Goal: Information Seeking & Learning: Check status

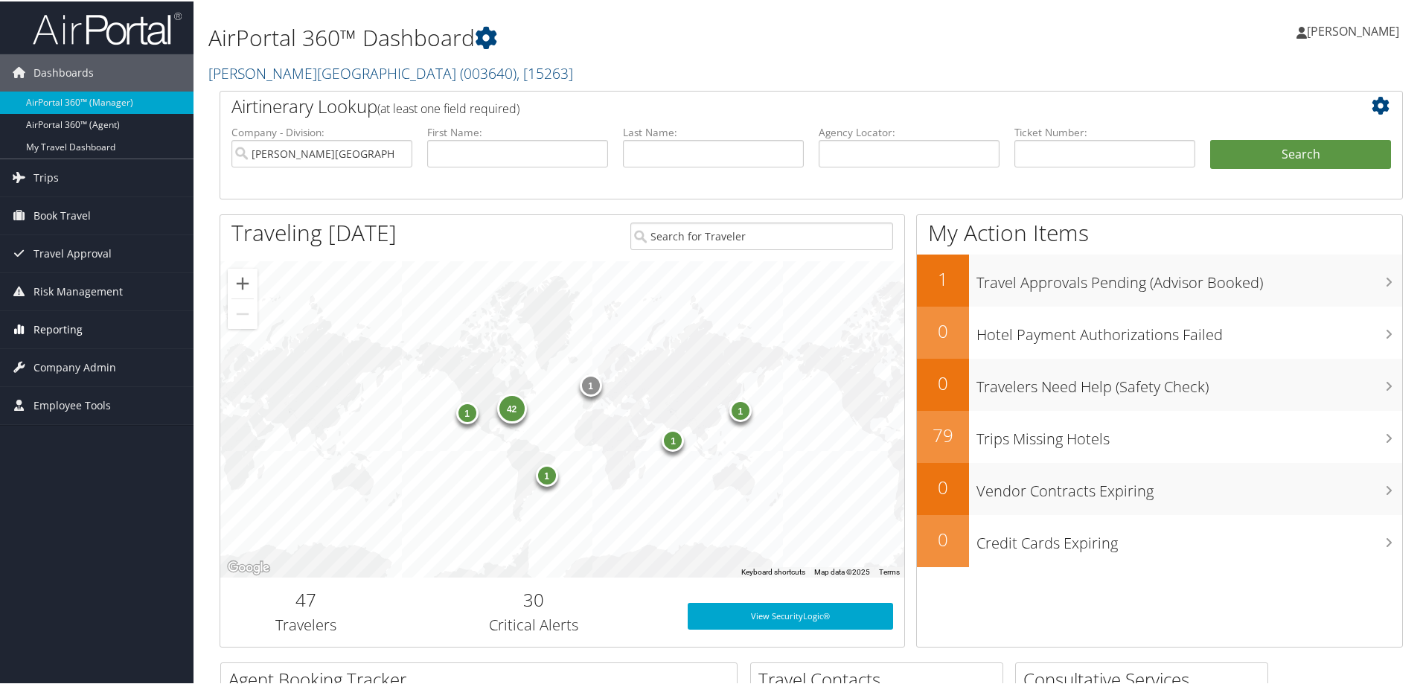
click at [49, 327] on span "Reporting" at bounding box center [57, 328] width 49 height 37
click at [54, 351] on link "Unused Tickets" at bounding box center [96, 358] width 193 height 22
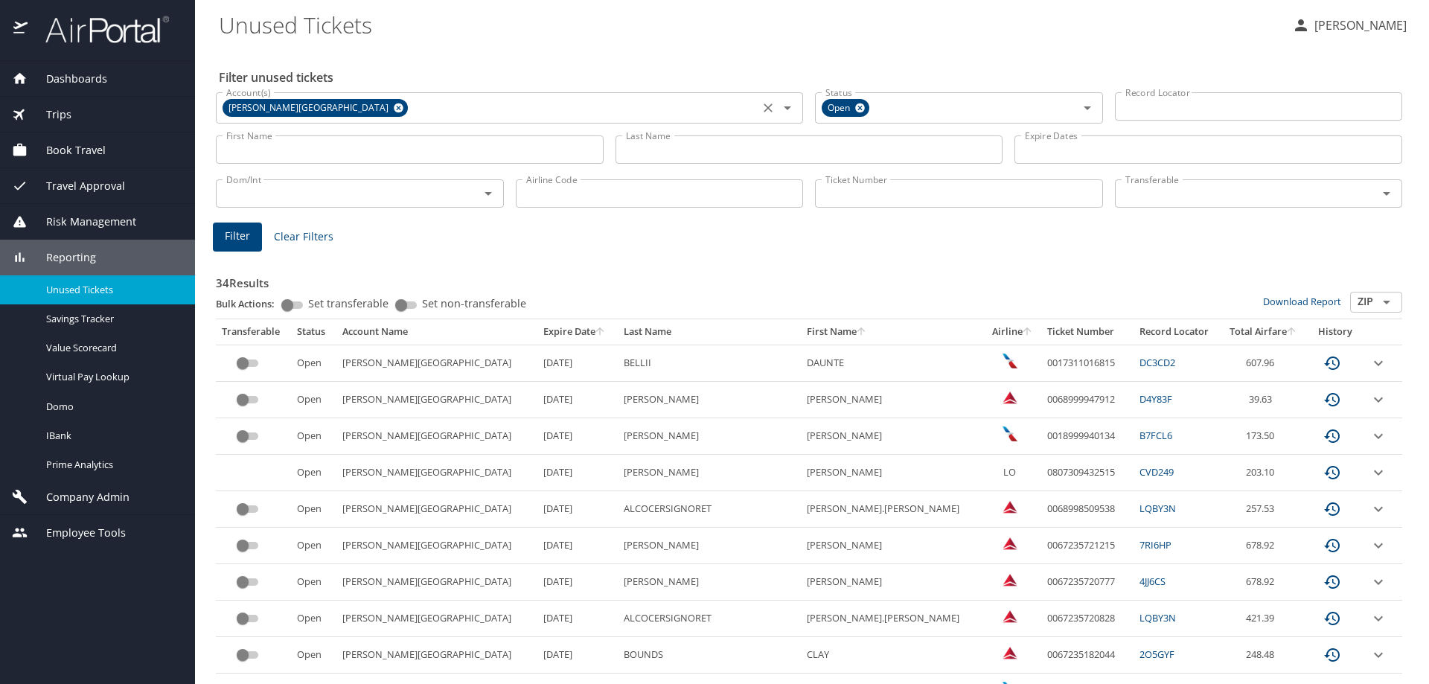
click at [393, 107] on icon at bounding box center [398, 108] width 11 height 16
click at [279, 111] on input "Account(s)" at bounding box center [487, 106] width 534 height 19
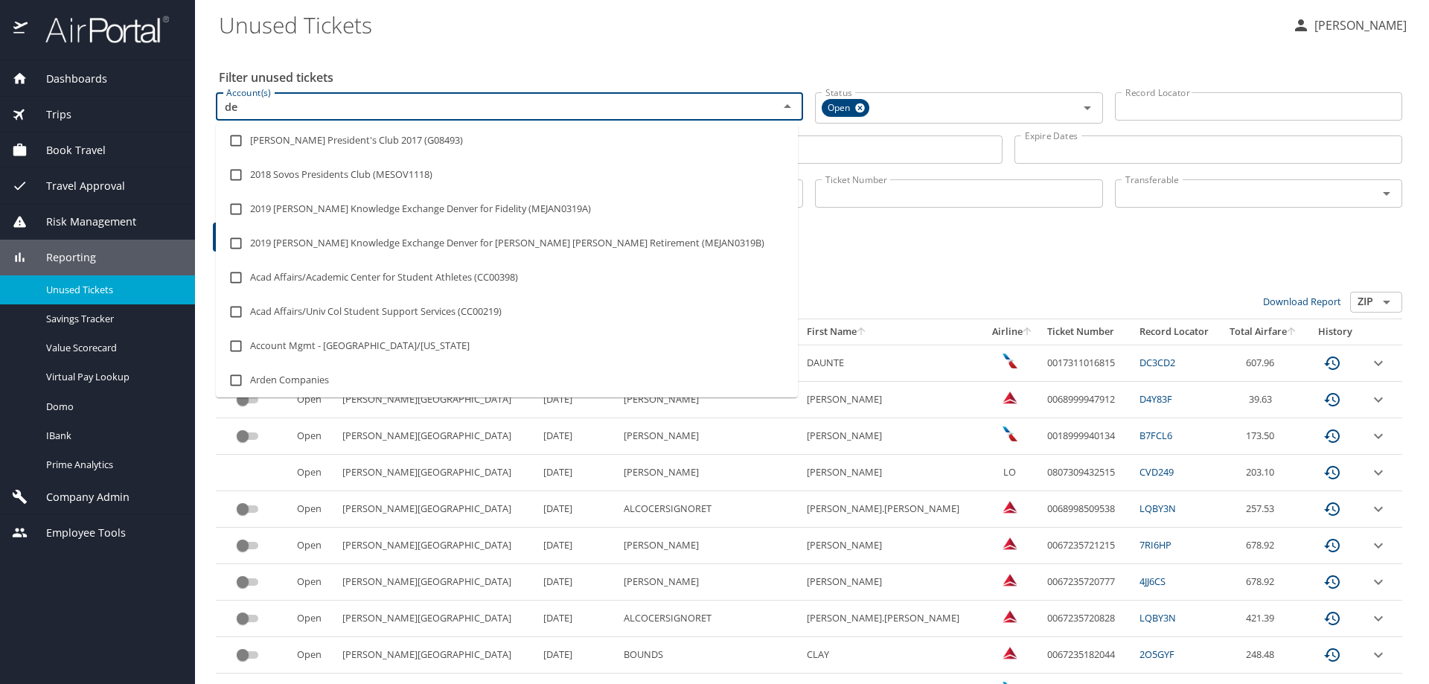
type input "d"
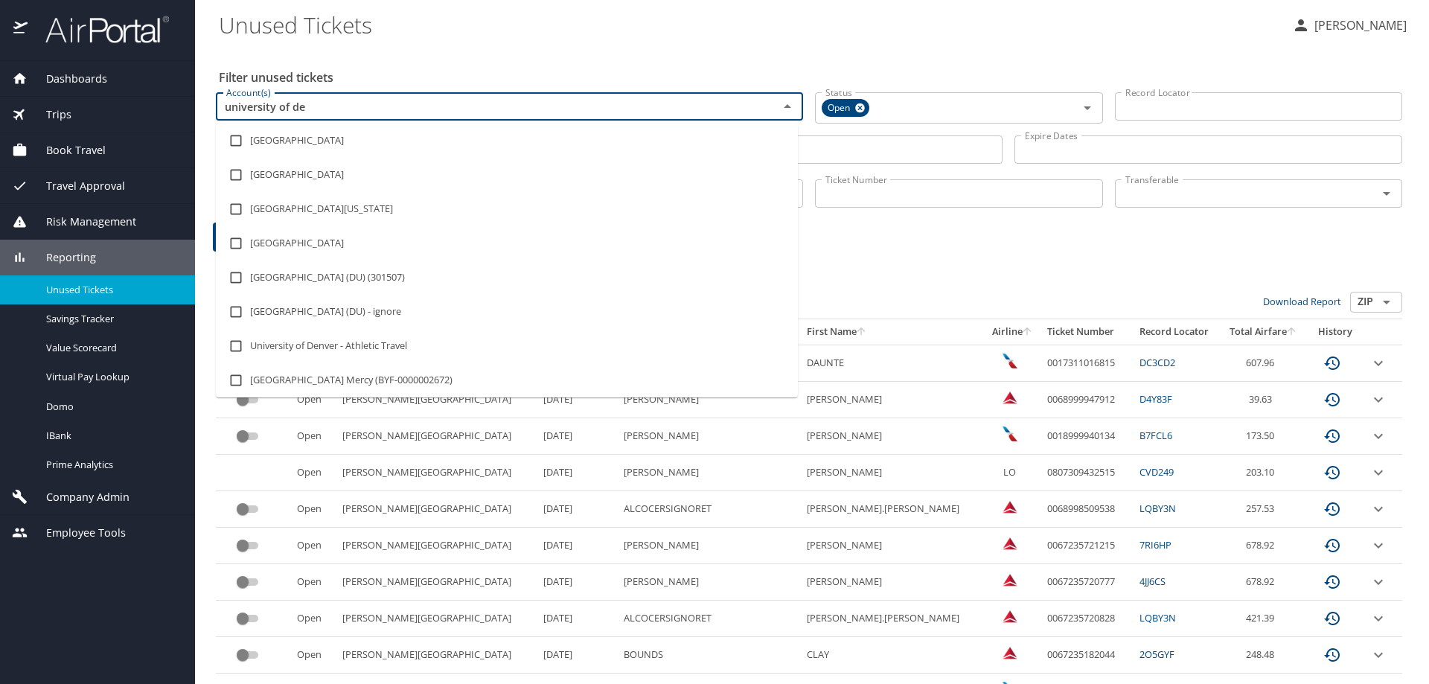
type input "university of den"
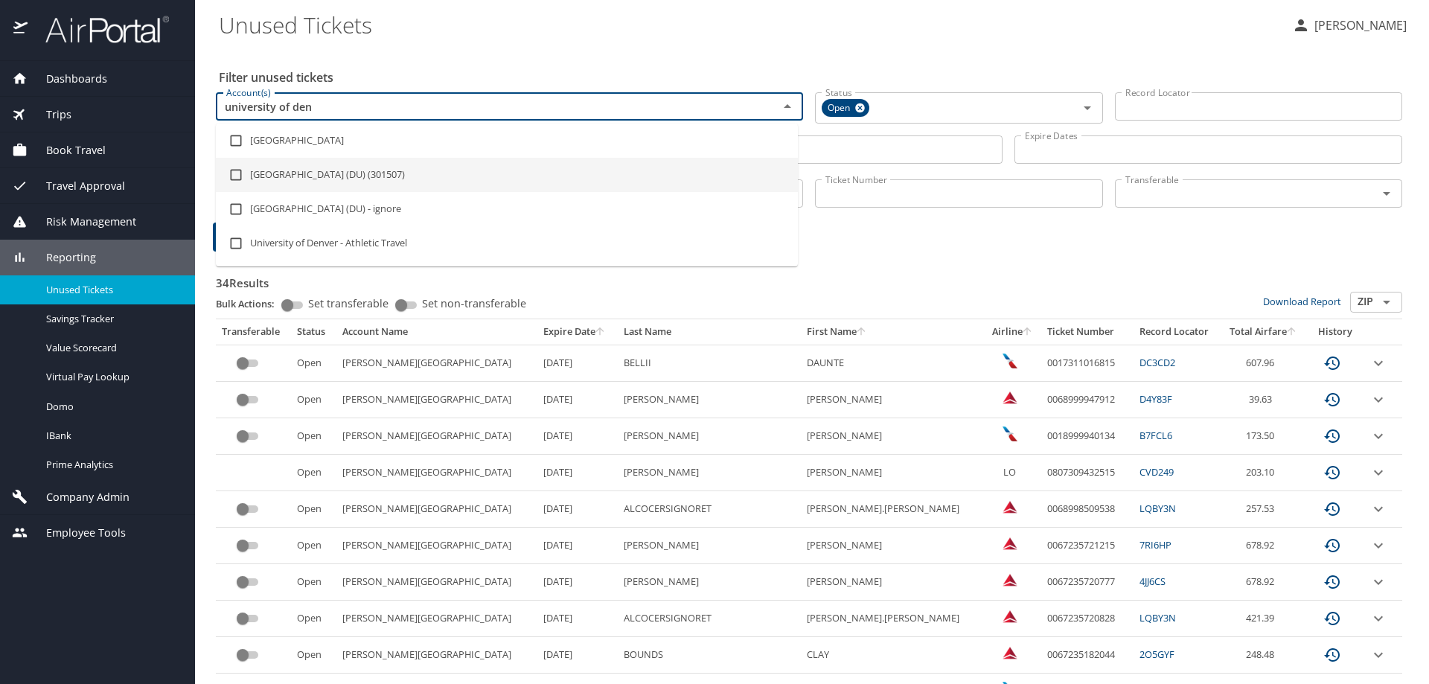
click at [318, 170] on li "University of Denver (DU) (301507)" at bounding box center [507, 175] width 582 height 34
checkbox input "true"
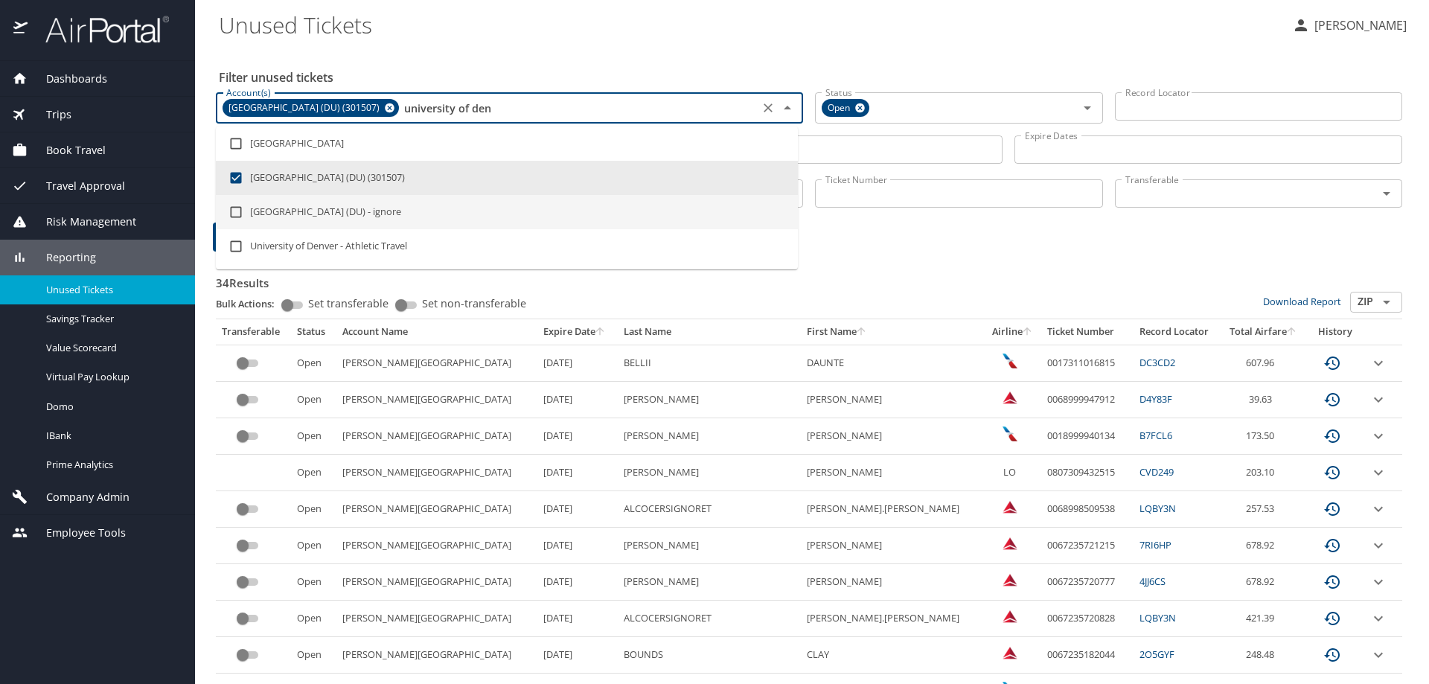
type input "university of den"
click at [430, 36] on Tickets "Unused Tickets" at bounding box center [749, 24] width 1061 height 46
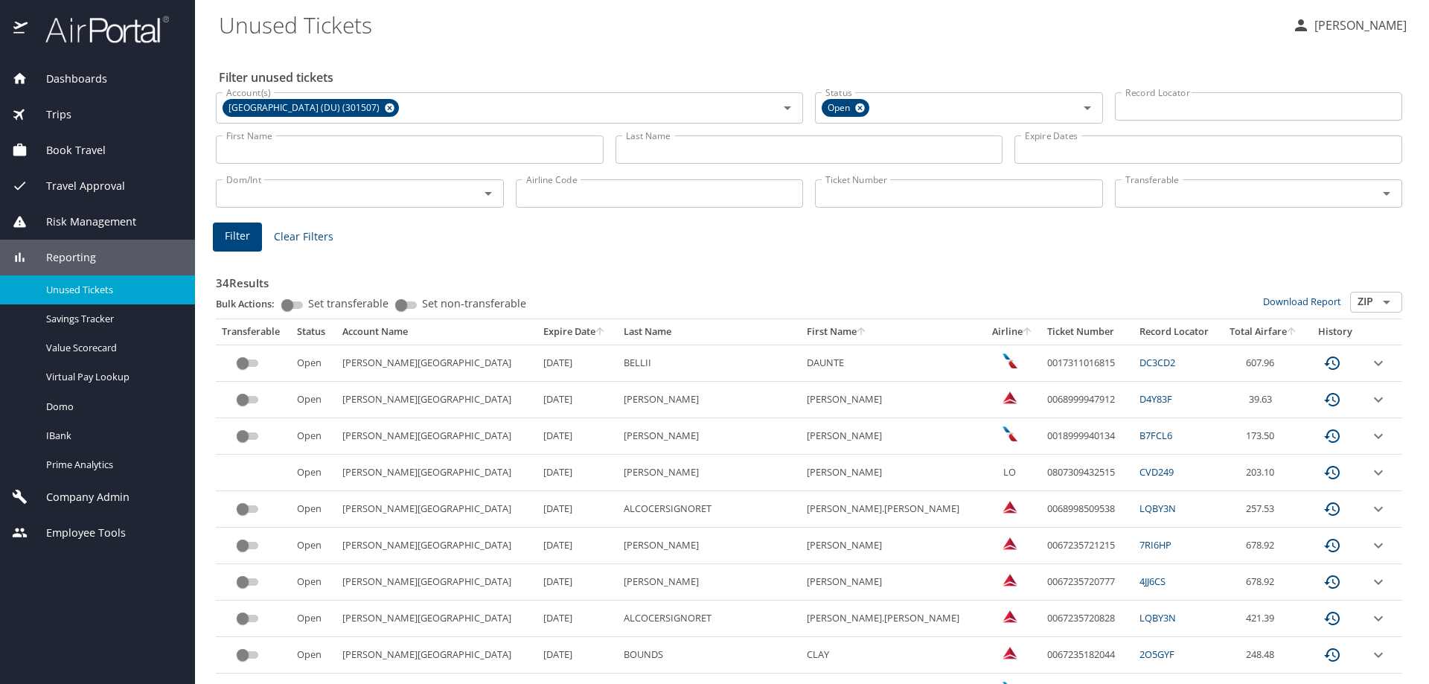
click at [673, 153] on input "Last Name" at bounding box center [809, 149] width 388 height 28
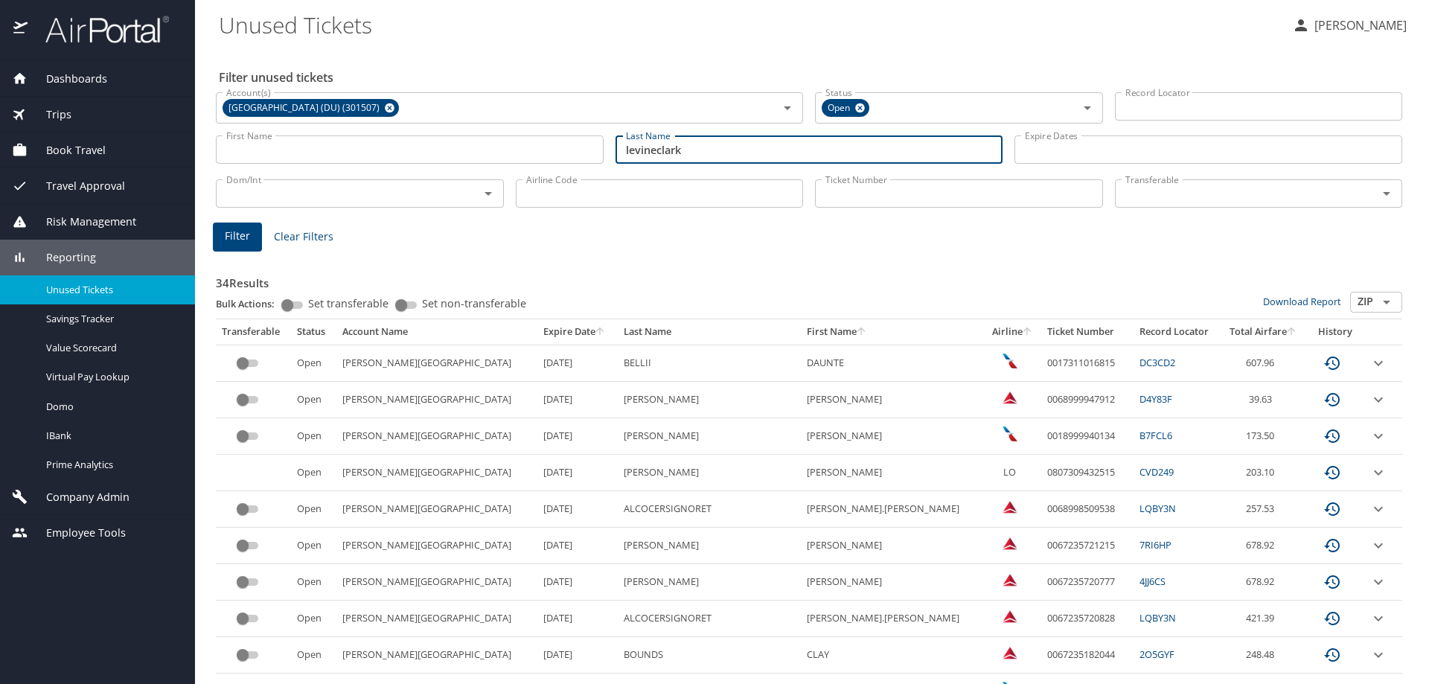
click at [225, 233] on span "Filter" at bounding box center [237, 236] width 25 height 19
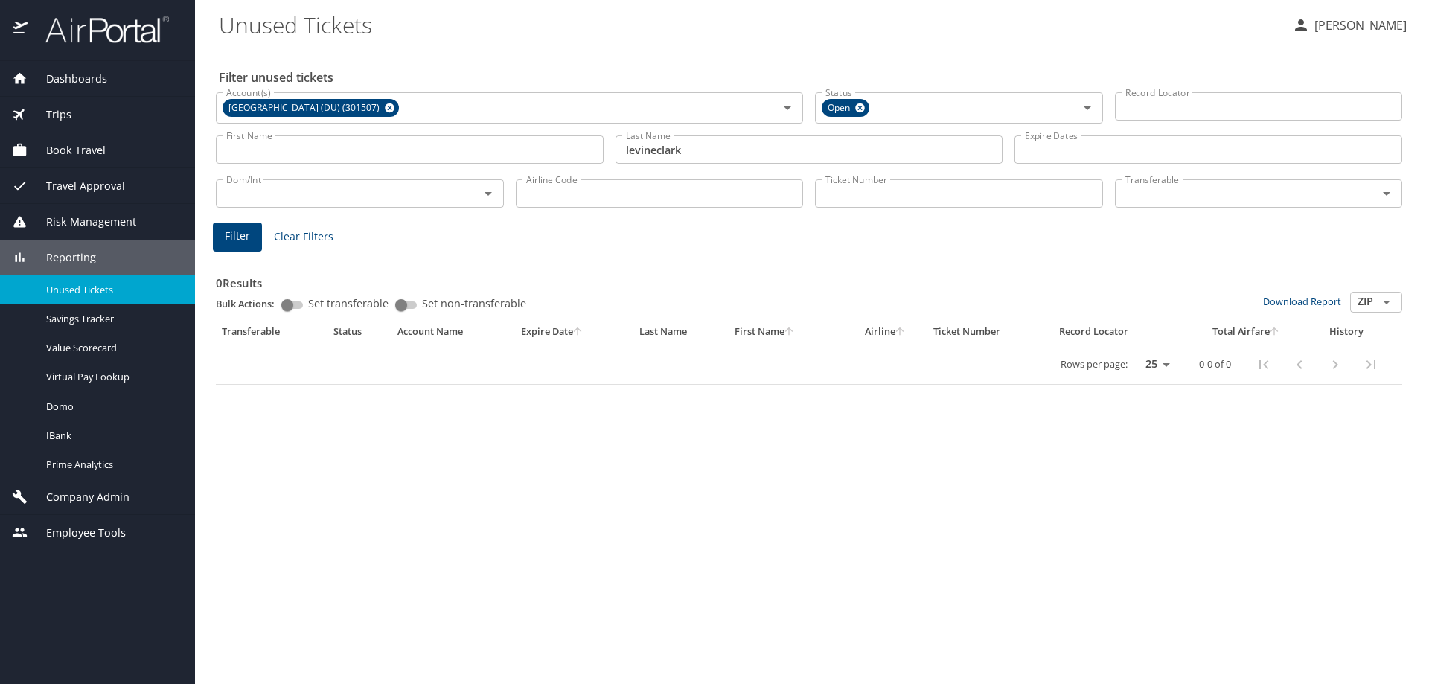
click at [679, 150] on input "levineclark" at bounding box center [809, 149] width 388 height 28
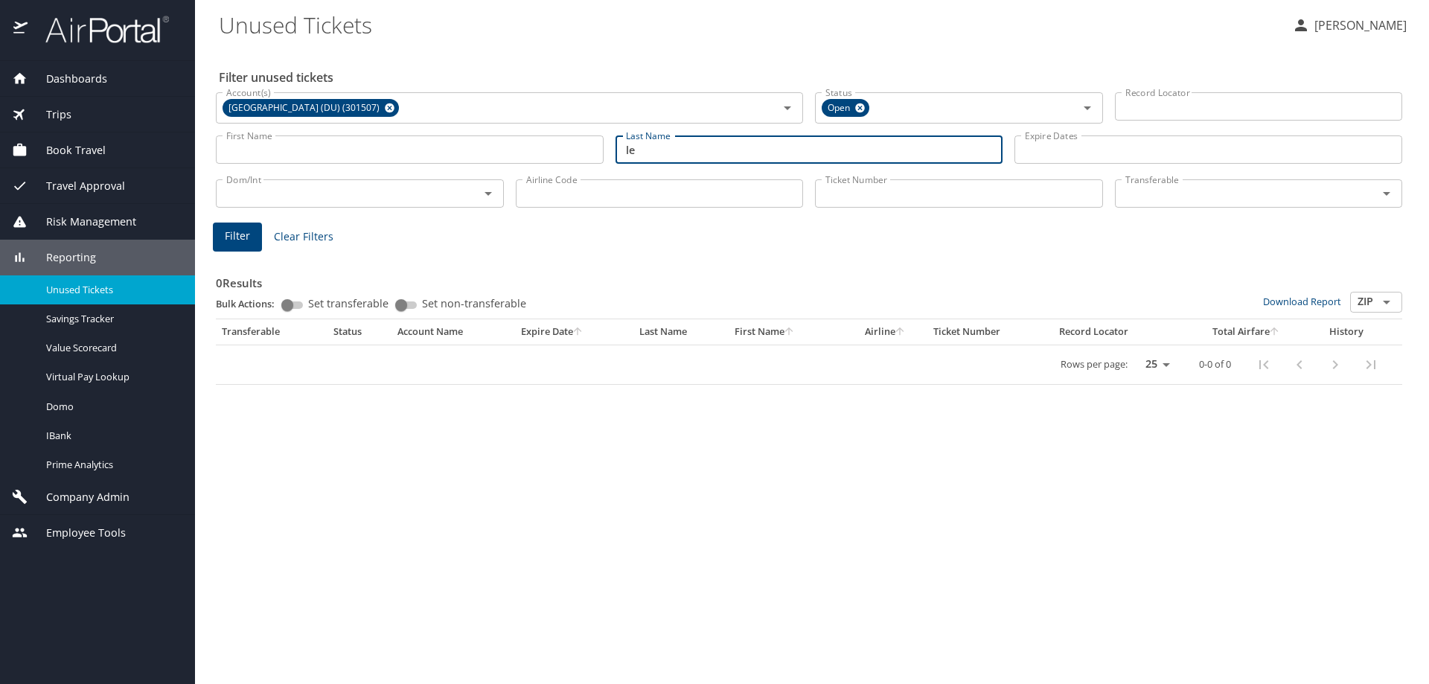
type input "l"
click at [246, 231] on span "Filter" at bounding box center [237, 236] width 25 height 19
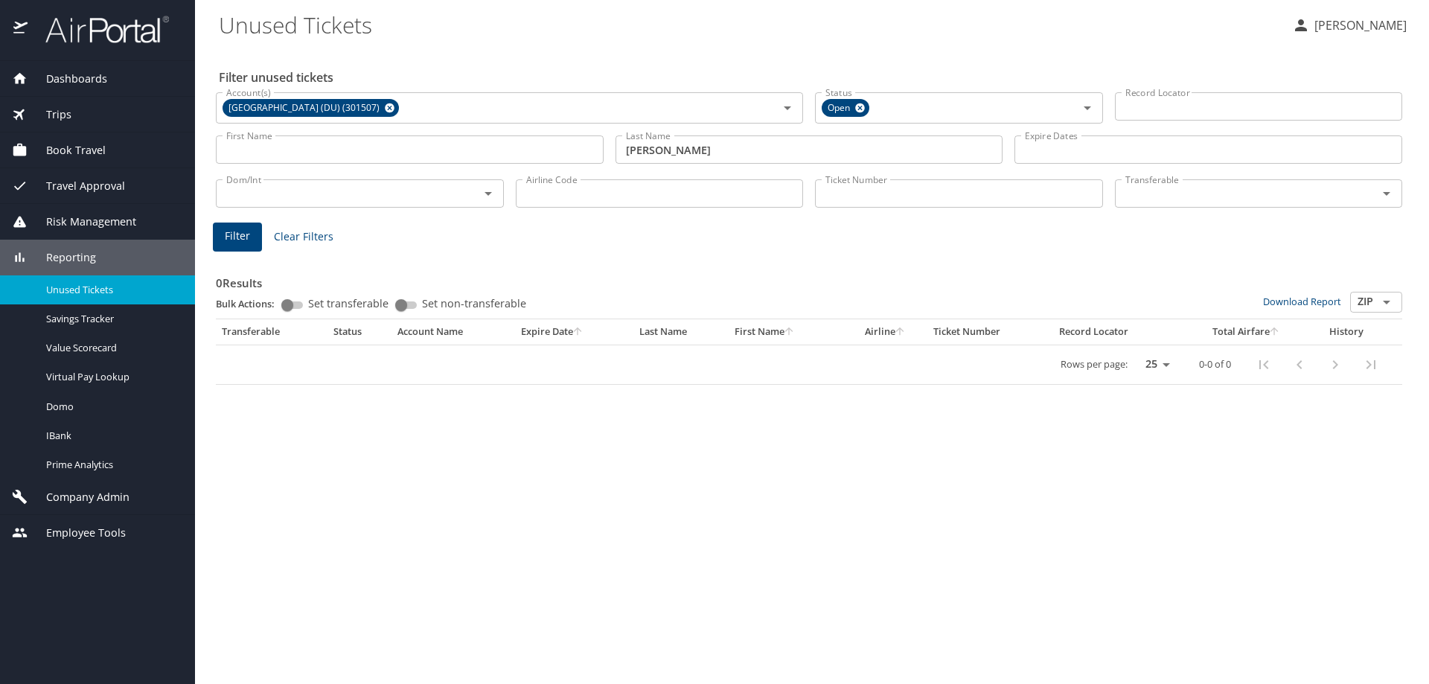
click at [655, 153] on input "levine clark" at bounding box center [809, 149] width 388 height 28
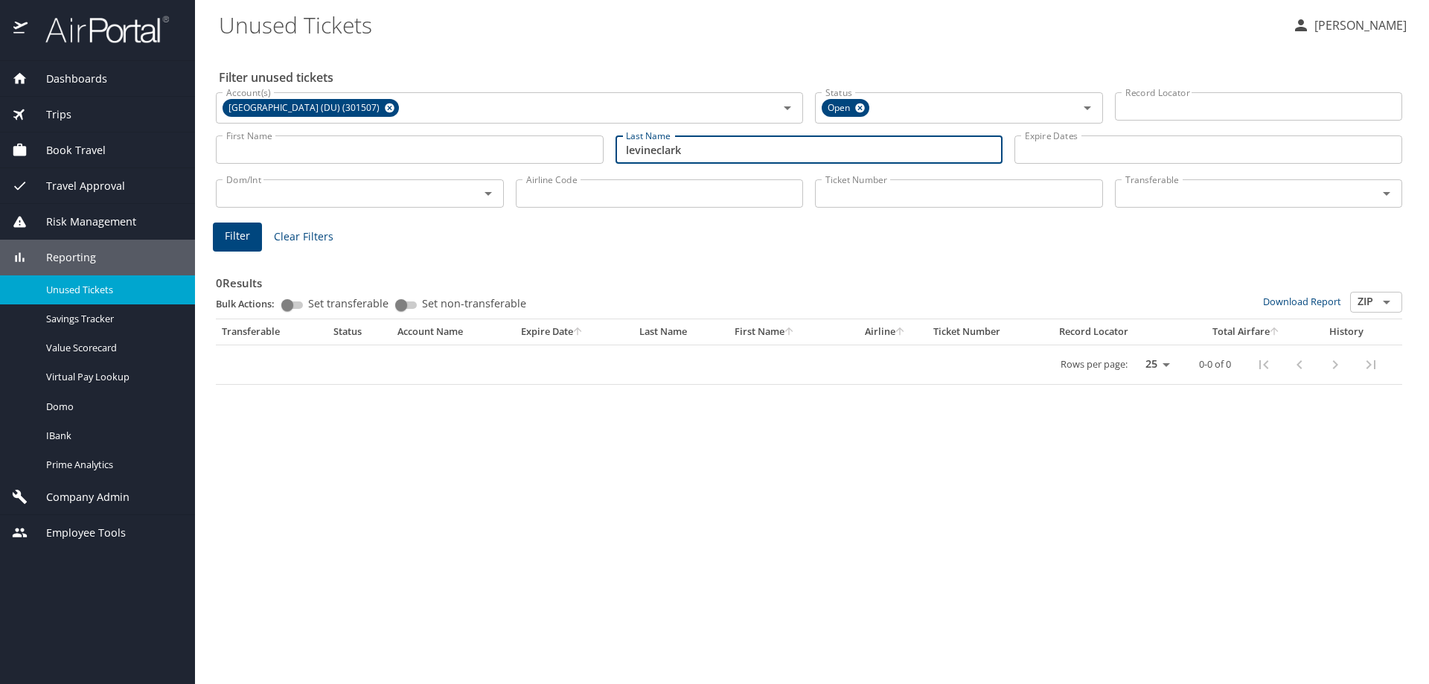
type input "levineclark"
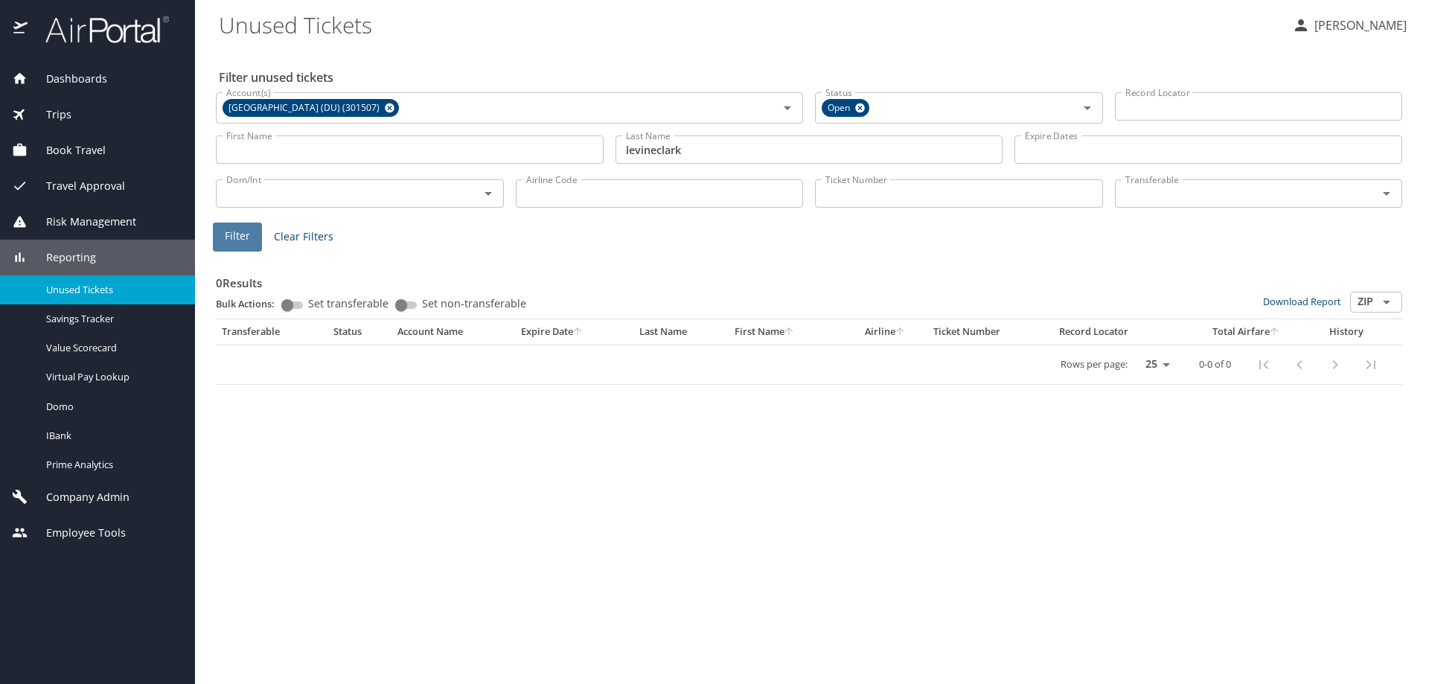
click at [252, 225] on button "Filter" at bounding box center [237, 237] width 49 height 29
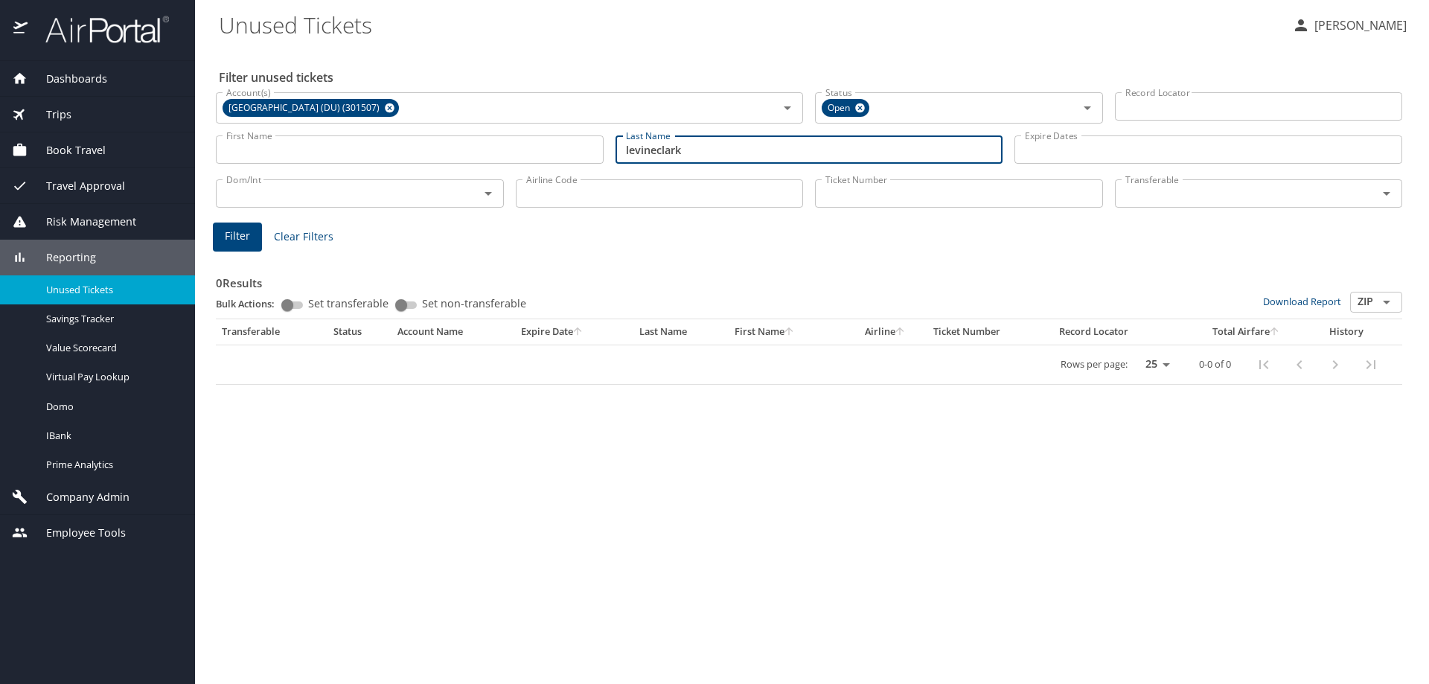
drag, startPoint x: 696, startPoint y: 151, endPoint x: 621, endPoint y: 148, distance: 75.2
click at [621, 148] on input "levineclark" at bounding box center [809, 149] width 388 height 28
click at [532, 193] on input "Airline Code" at bounding box center [660, 193] width 288 height 28
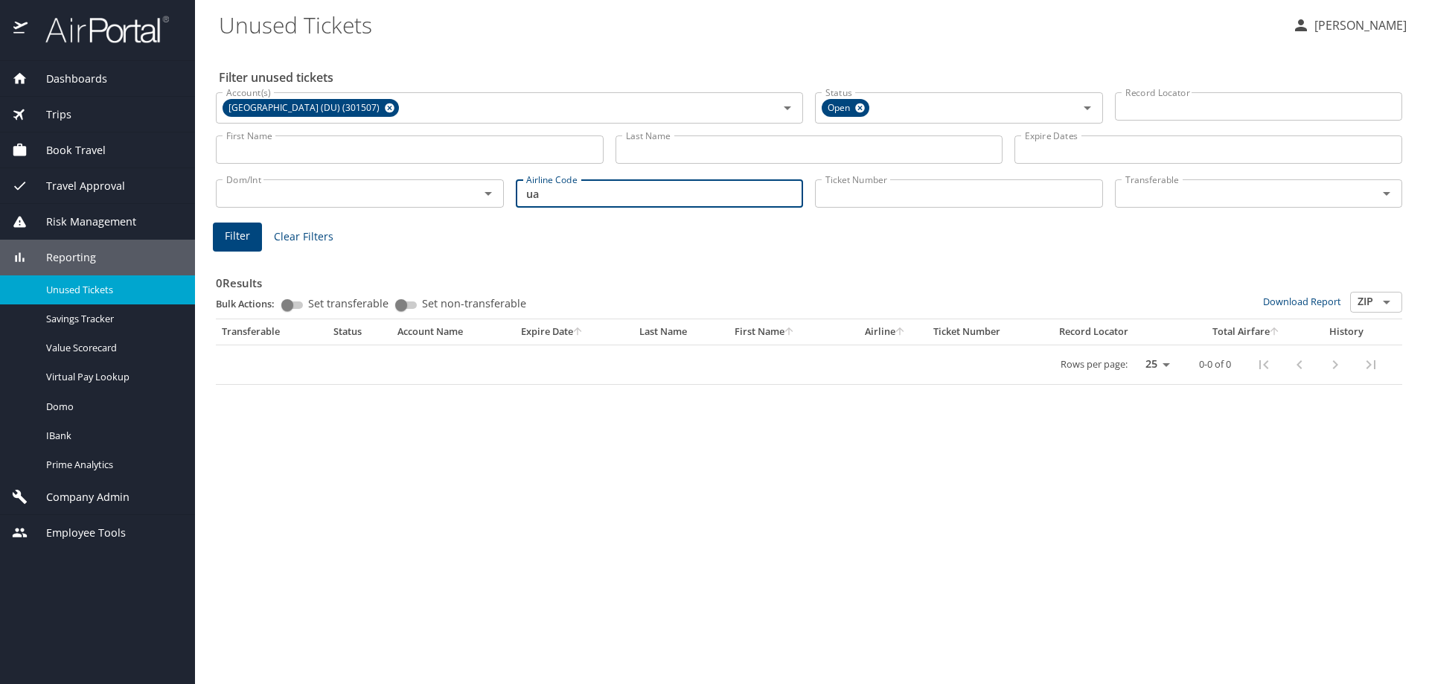
type input "ua"
click at [230, 234] on span "Filter" at bounding box center [237, 236] width 25 height 19
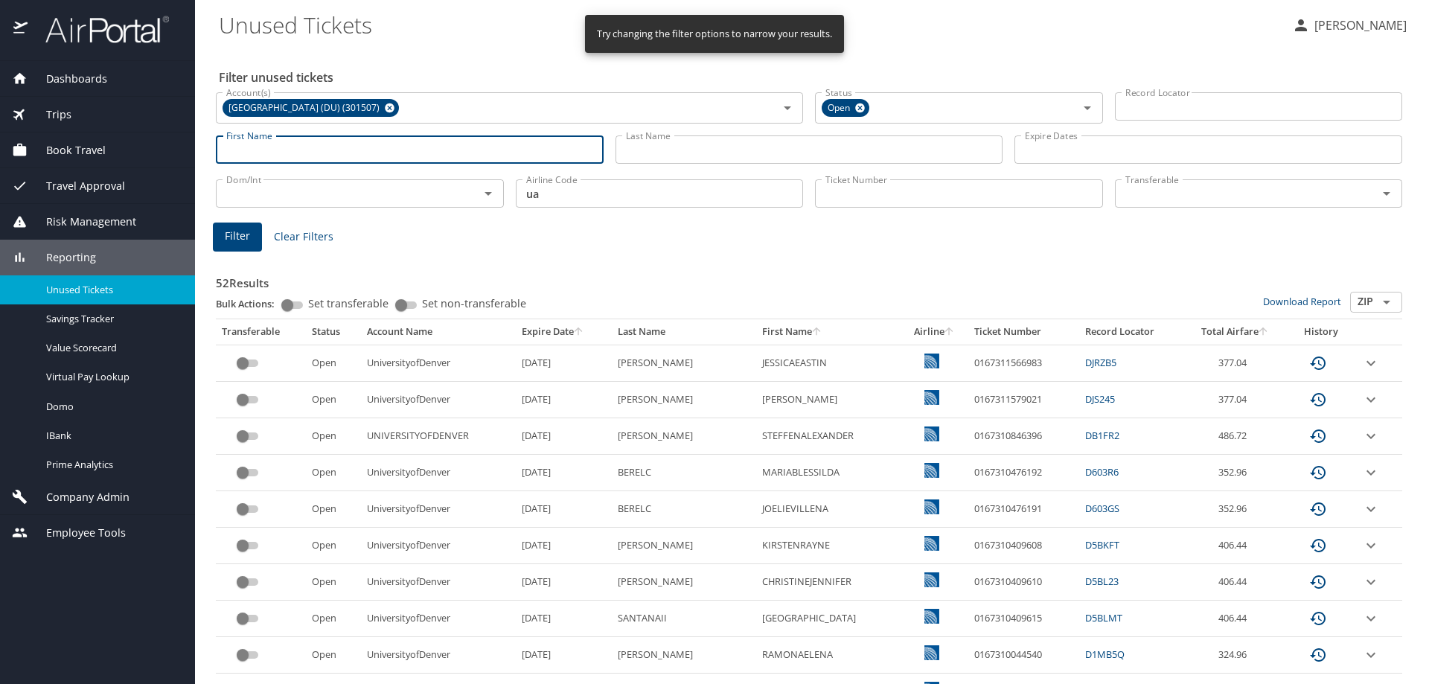
click at [310, 148] on input "First Name" at bounding box center [410, 149] width 388 height 28
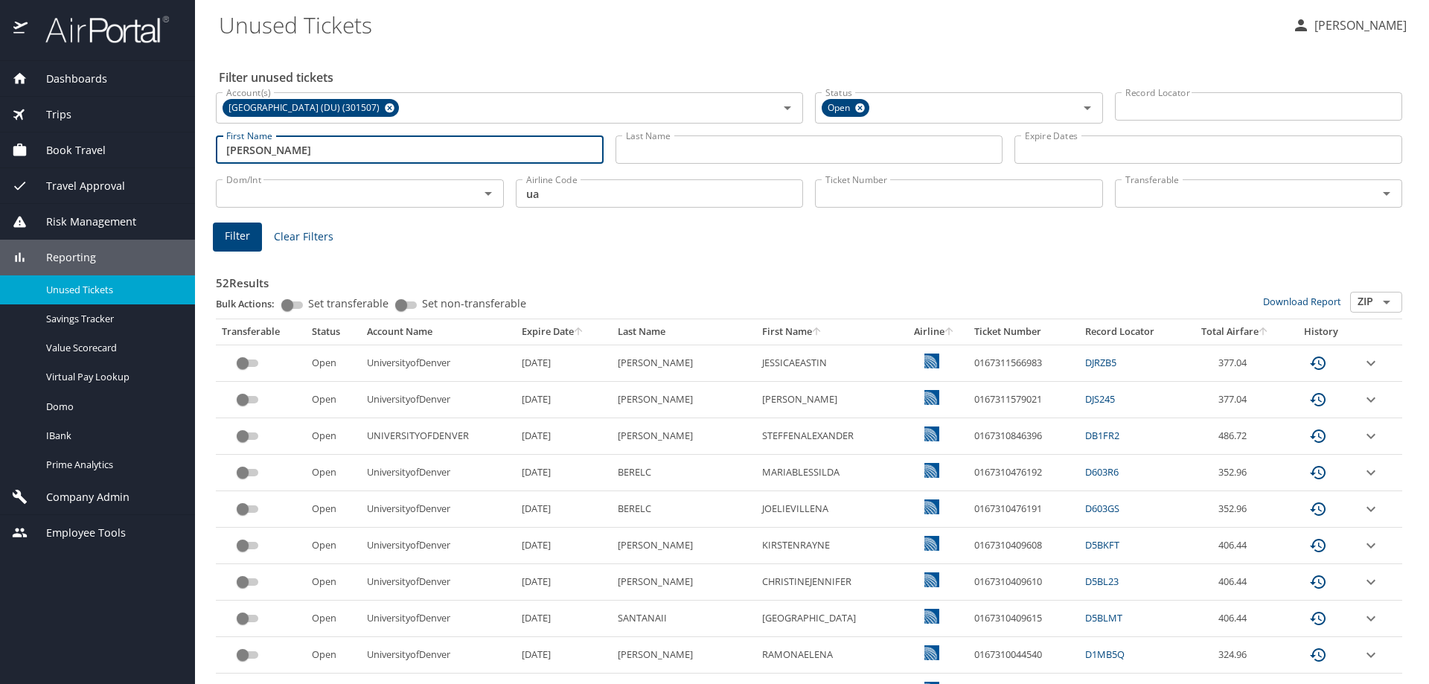
type input "michael"
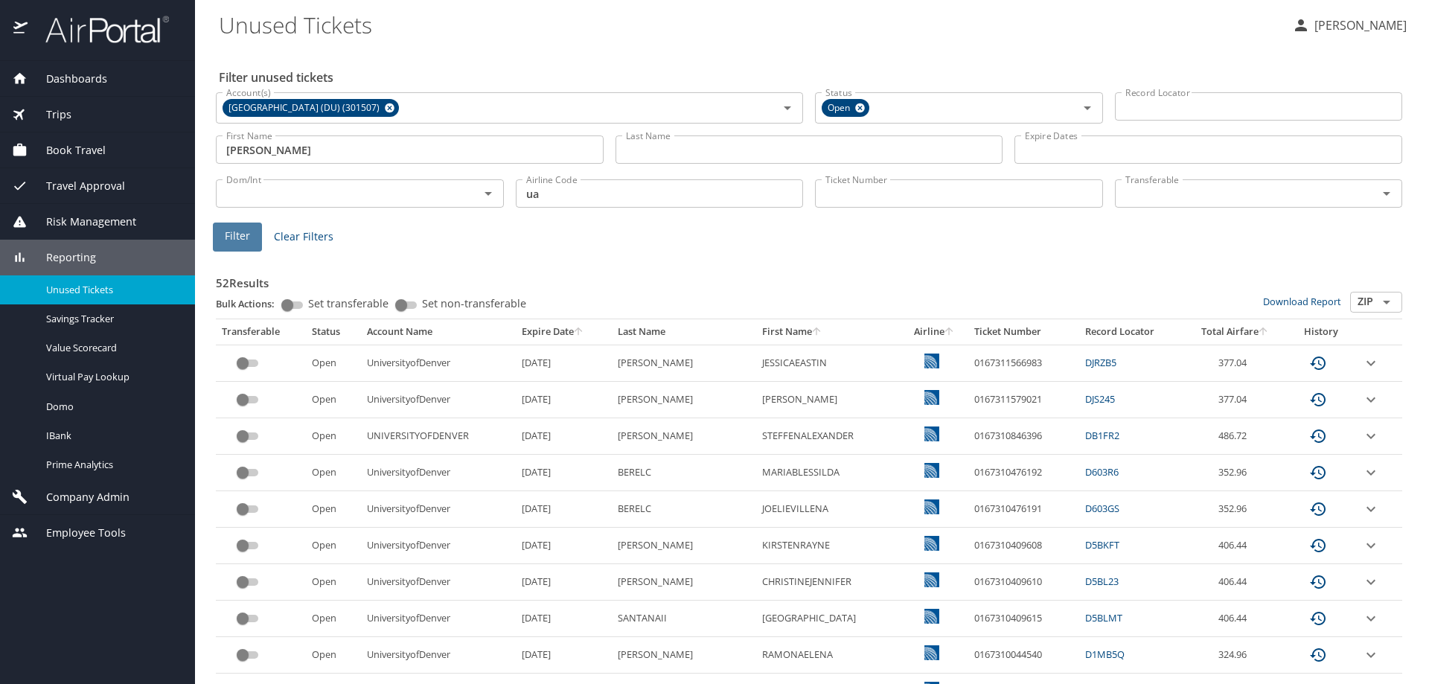
click at [249, 249] on button "Filter" at bounding box center [237, 237] width 49 height 29
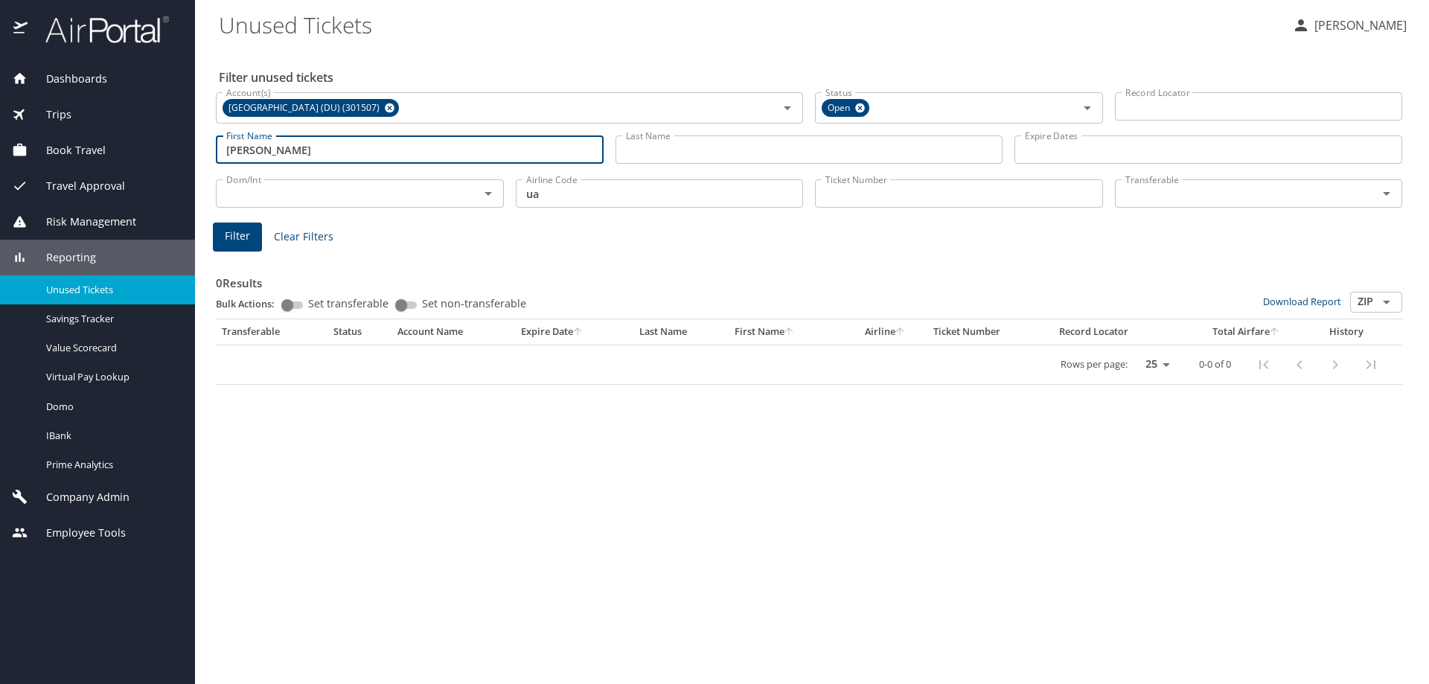
drag, startPoint x: 308, startPoint y: 154, endPoint x: 220, endPoint y: 145, distance: 89.0
click at [220, 145] on input "michael" at bounding box center [410, 149] width 388 height 28
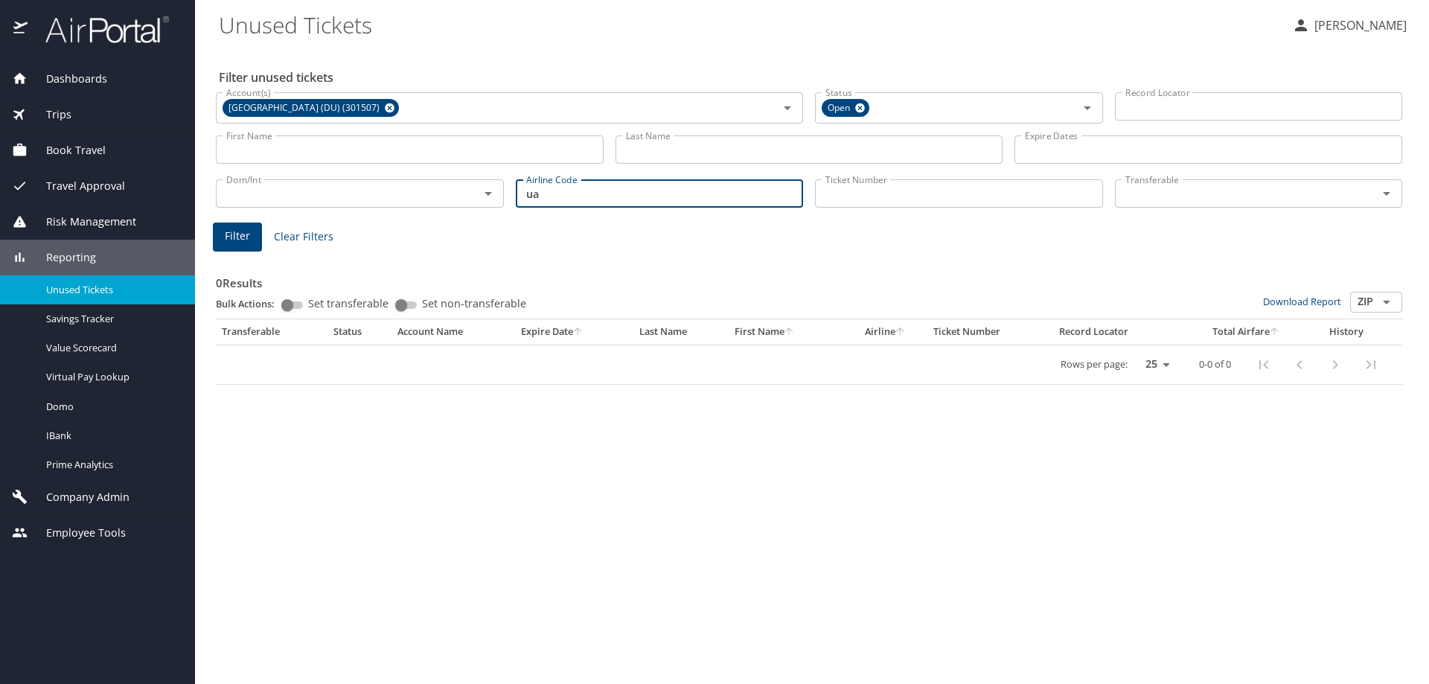
click at [545, 191] on input "ua" at bounding box center [660, 193] width 288 height 28
type input "u"
click at [637, 150] on input "Last Name" at bounding box center [809, 149] width 388 height 28
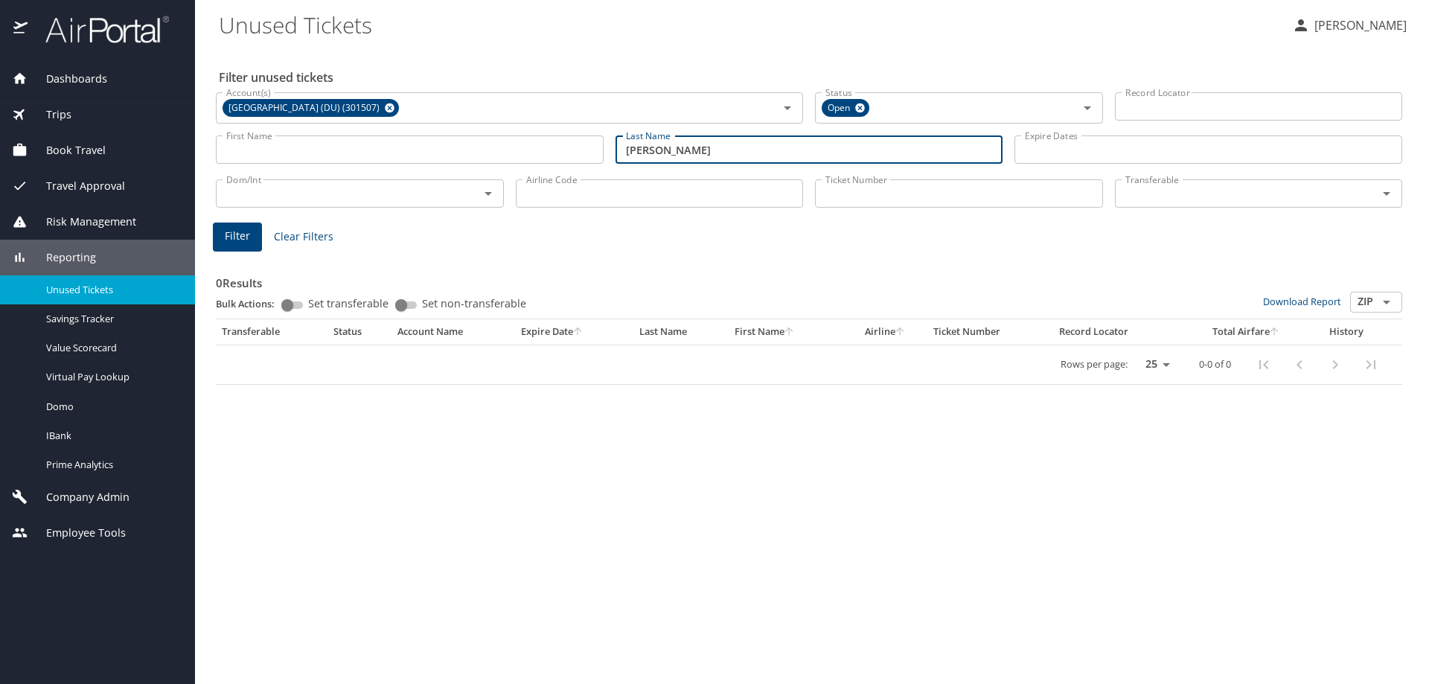
click at [249, 237] on button "Filter" at bounding box center [237, 237] width 49 height 29
drag, startPoint x: 663, startPoint y: 156, endPoint x: 584, endPoint y: 153, distance: 78.9
click at [584, 153] on div "First Name First Name Last Name clark Last Name Expire Dates Expire Dates" at bounding box center [809, 150] width 1198 height 53
type input "levine"
click at [250, 224] on button "Filter" at bounding box center [237, 237] width 49 height 29
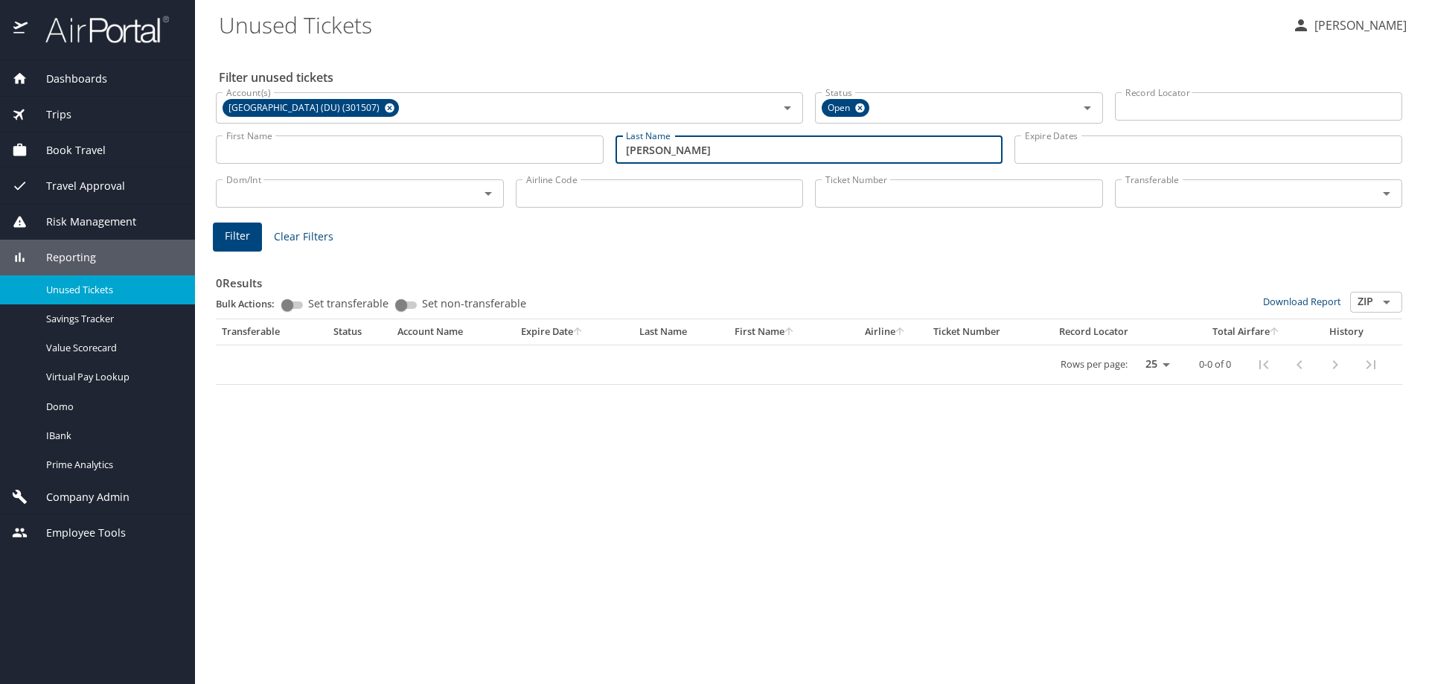
drag, startPoint x: 661, startPoint y: 153, endPoint x: 592, endPoint y: 144, distance: 69.1
click at [592, 144] on div "First Name First Name Last Name levine Last Name Expire Dates Expire Dates" at bounding box center [809, 150] width 1198 height 53
click at [915, 192] on input "Ticket Number" at bounding box center [959, 193] width 288 height 28
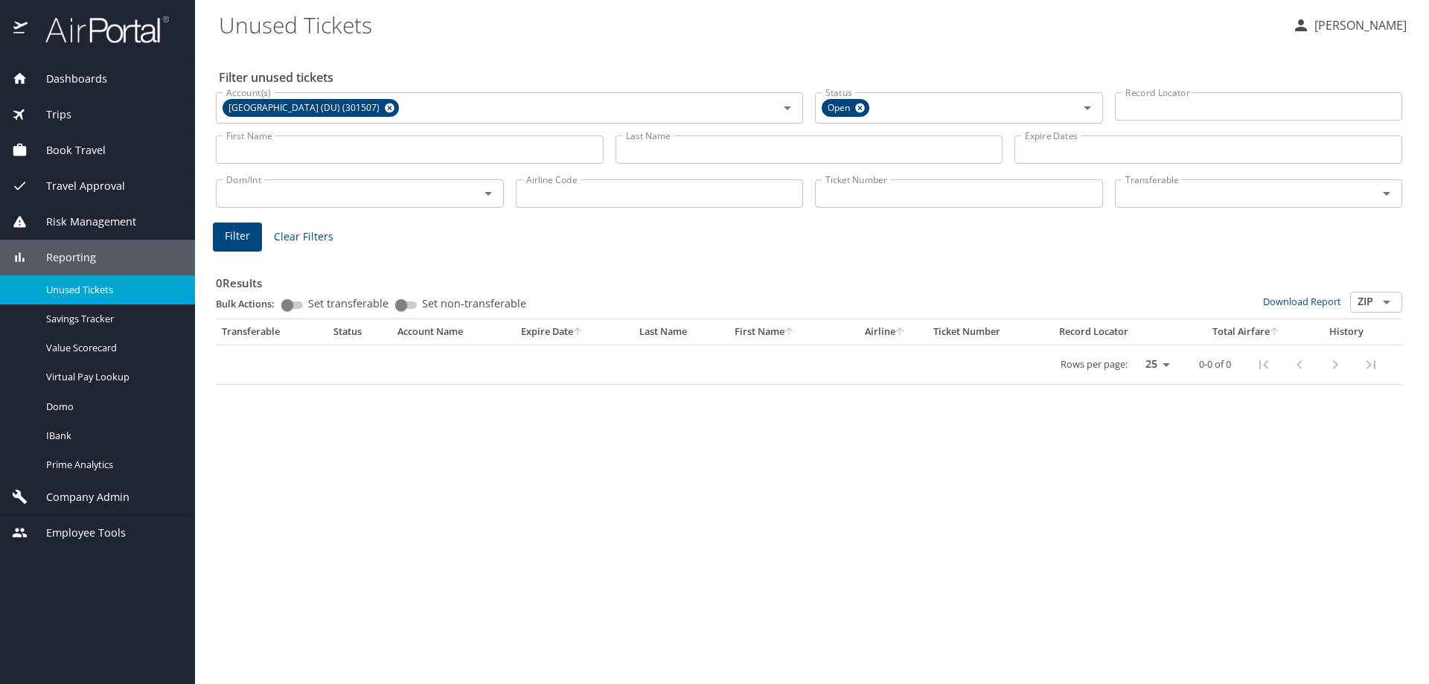
click at [63, 103] on div "Trips" at bounding box center [97, 115] width 195 height 36
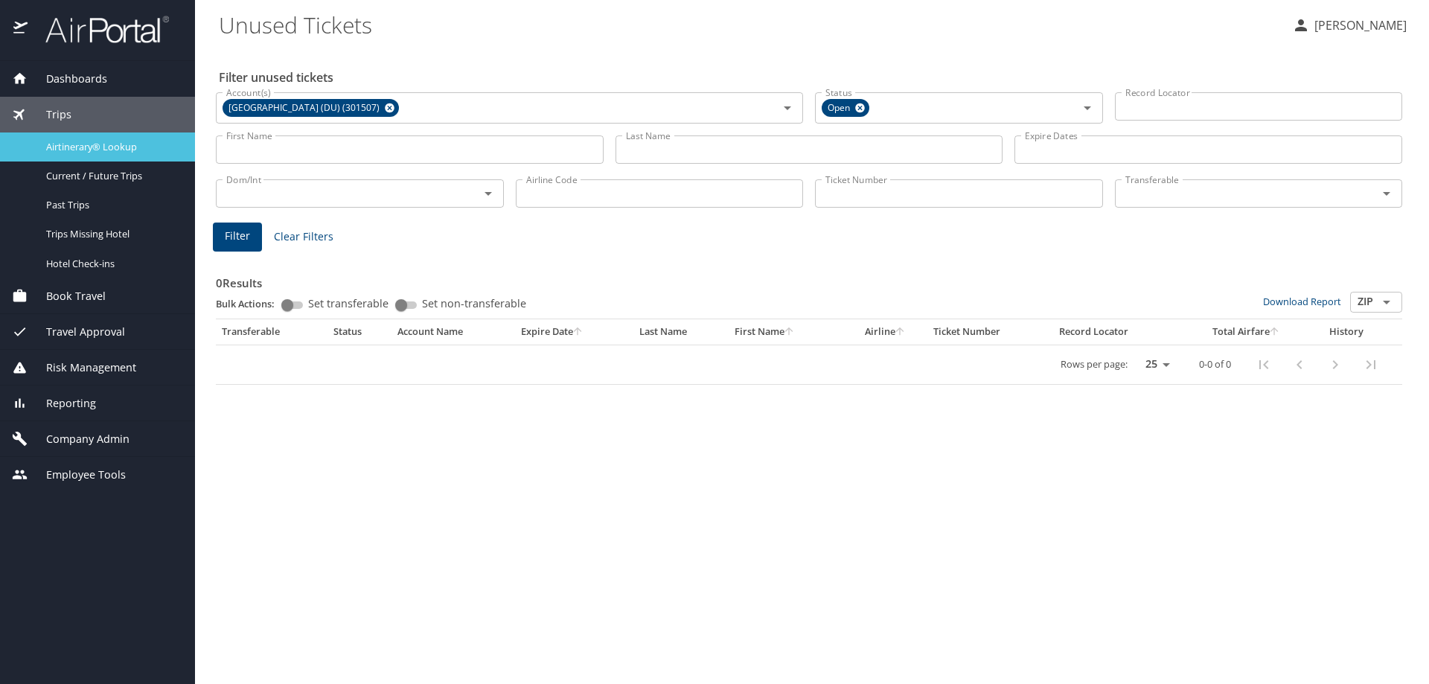
click at [64, 146] on span "Airtinerary® Lookup" at bounding box center [111, 147] width 131 height 14
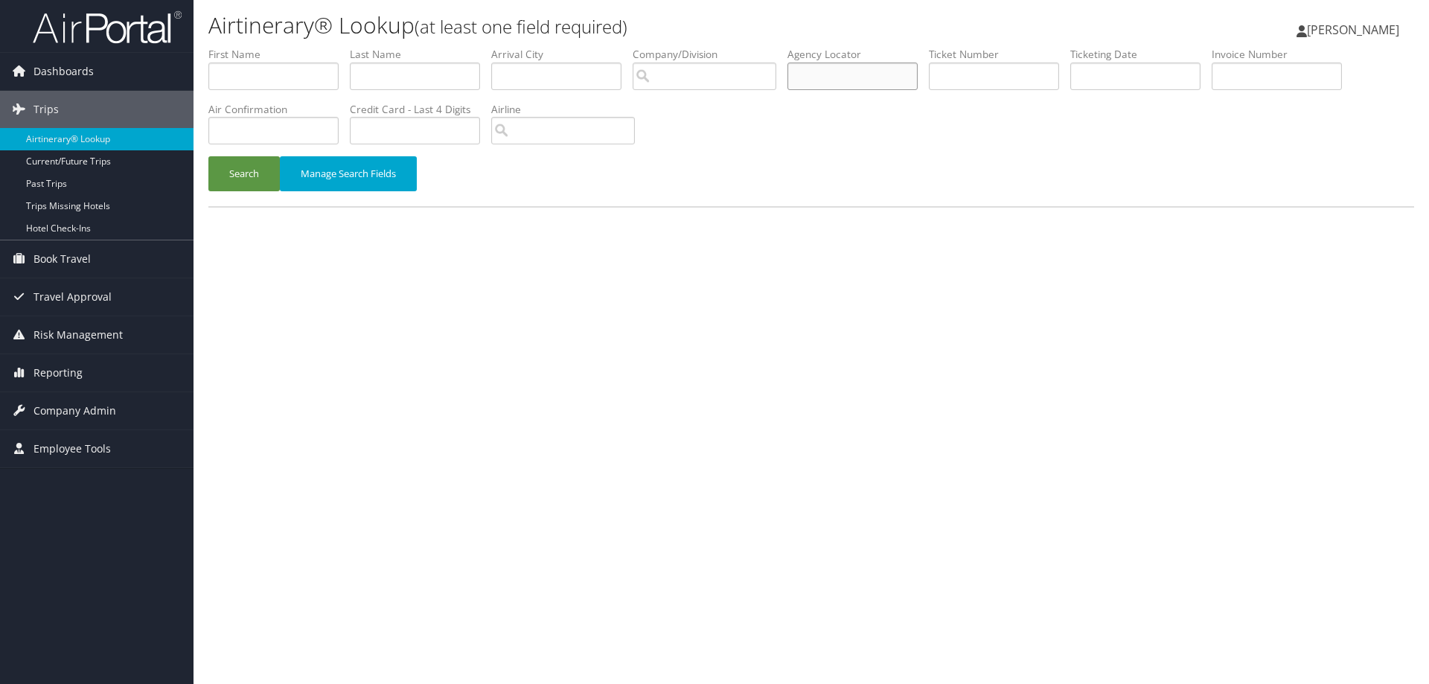
click at [845, 80] on input "text" at bounding box center [852, 77] width 130 height 28
type input "ekb2ms"
click at [260, 180] on button "Search" at bounding box center [243, 173] width 71 height 35
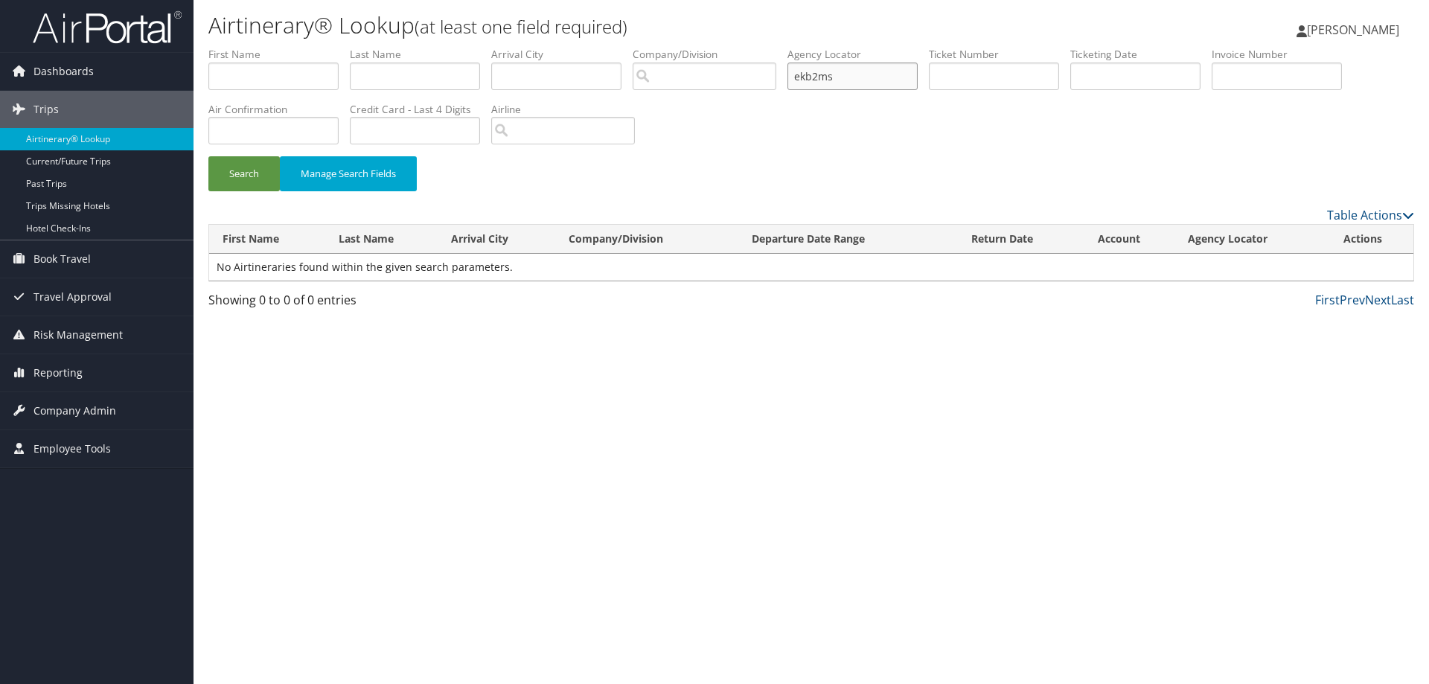
drag, startPoint x: 799, startPoint y: 76, endPoint x: 841, endPoint y: 75, distance: 41.7
click at [841, 75] on input "ekb2ms" at bounding box center [852, 77] width 130 height 28
click at [319, 129] on input "text" at bounding box center [273, 131] width 130 height 28
paste input "ekb2ms"
type input "ekb2ms"
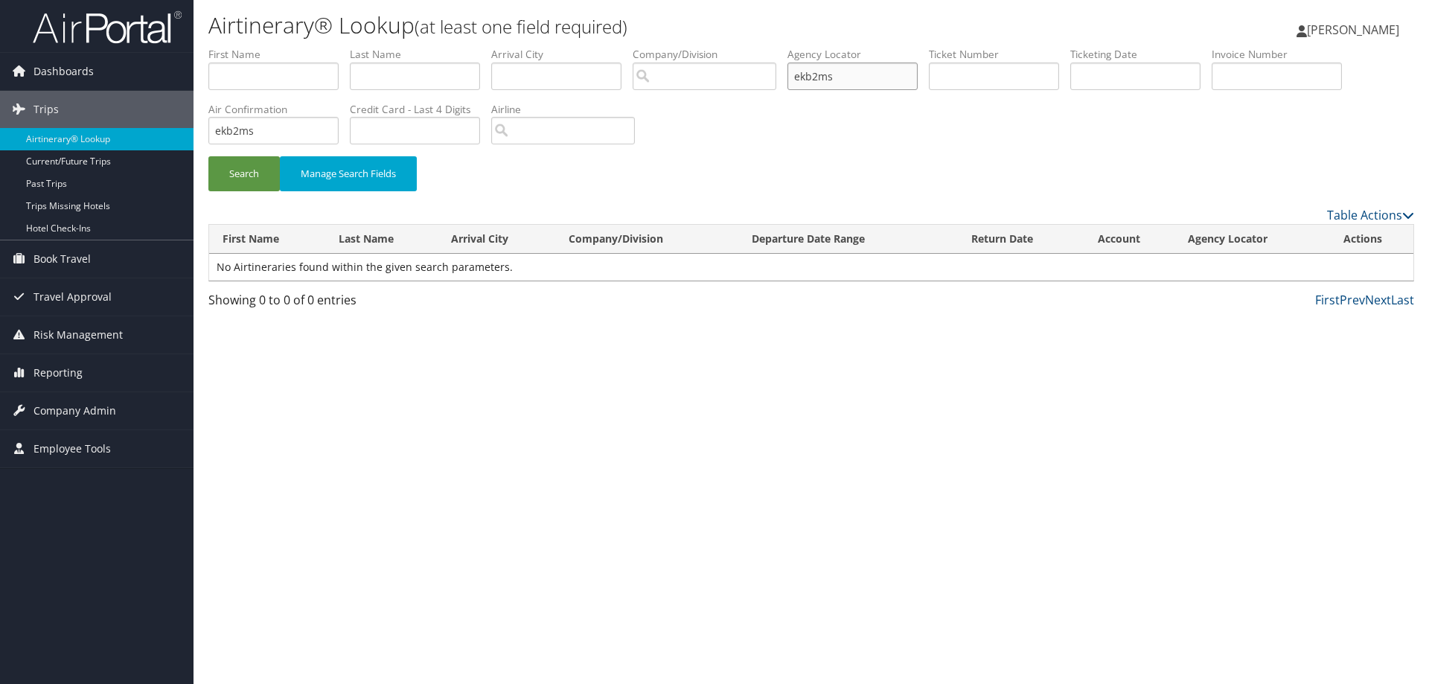
click at [872, 81] on input "ekb2ms" at bounding box center [852, 77] width 130 height 28
type input "e"
click at [224, 161] on button "Search" at bounding box center [243, 173] width 71 height 35
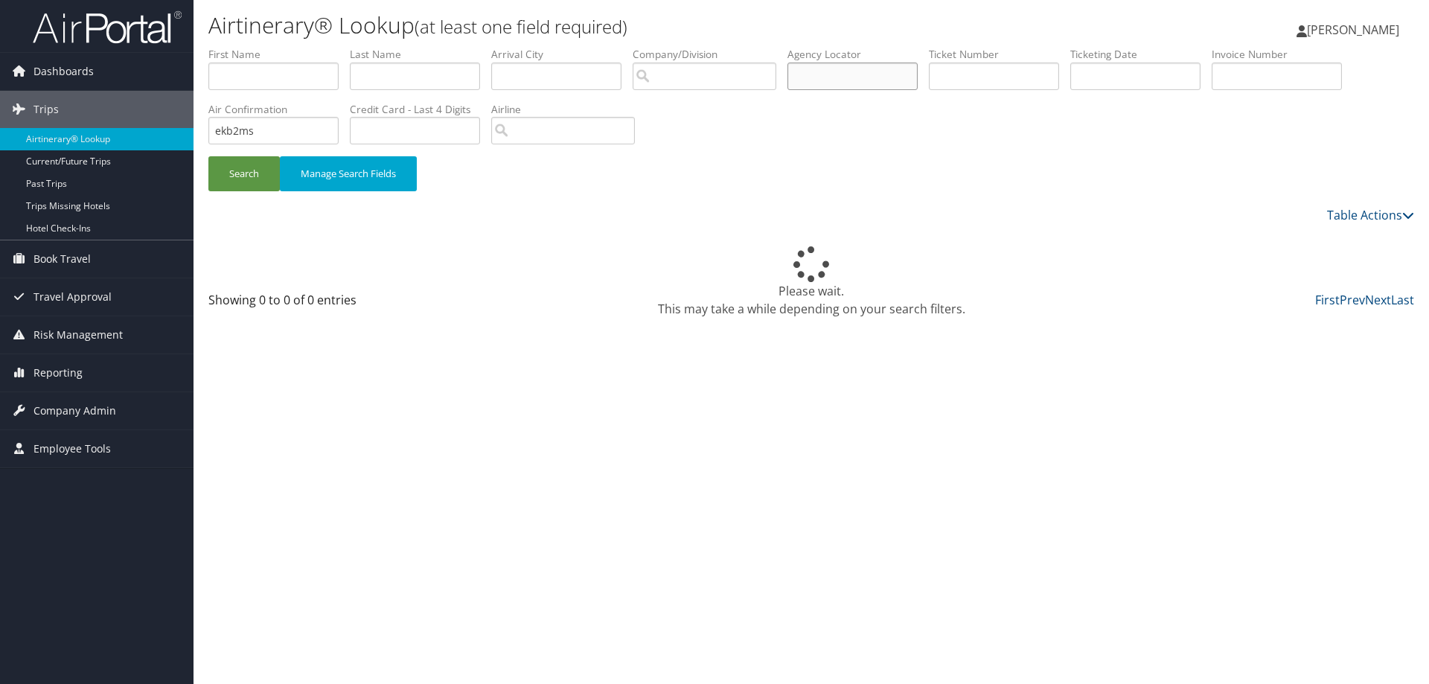
click at [843, 73] on input "text" at bounding box center [852, 77] width 130 height 28
type input "crz1sb"
drag, startPoint x: 311, startPoint y: 128, endPoint x: 203, endPoint y: 133, distance: 108.0
click at [208, 133] on form "First Name Last Name Departure City Arrival City Company/Division Airport/City …" at bounding box center [811, 126] width 1206 height 159
click at [228, 164] on button "Search" at bounding box center [243, 173] width 71 height 35
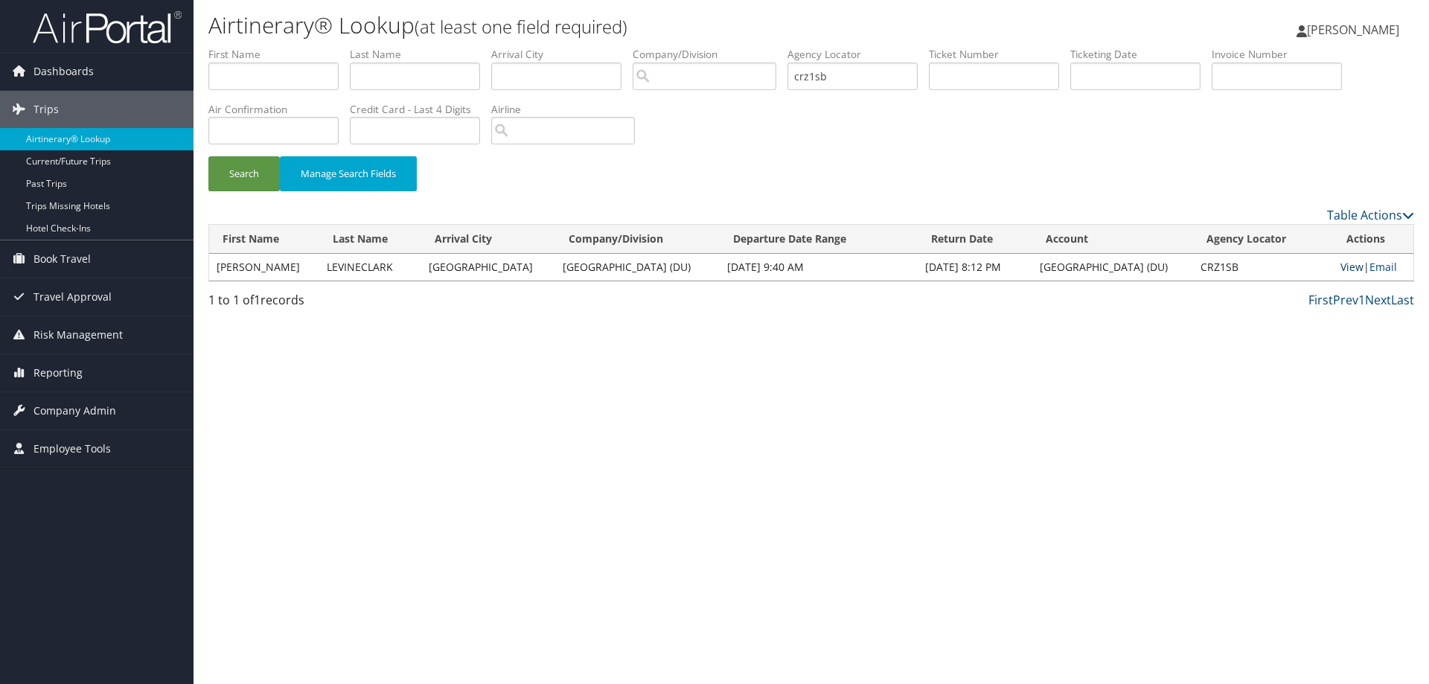
click at [1345, 268] on link "View" at bounding box center [1351, 267] width 23 height 14
click at [1351, 269] on link "View" at bounding box center [1351, 267] width 23 height 14
drag, startPoint x: 844, startPoint y: 78, endPoint x: 717, endPoint y: 74, distance: 126.6
click at [717, 47] on ul "First Name Last Name Departure City Arrival City Company/Division Airport/City …" at bounding box center [811, 47] width 1206 height 0
click at [955, 74] on input "text" at bounding box center [994, 77] width 130 height 28
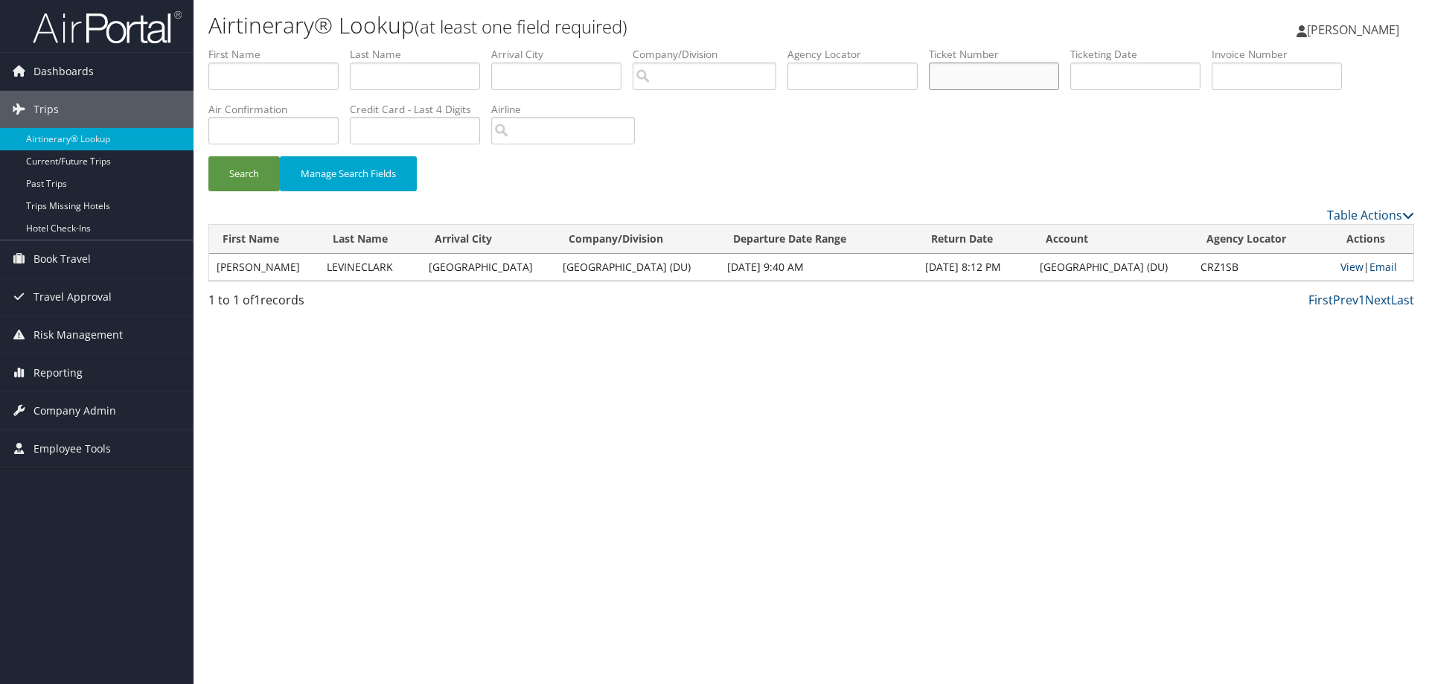
paste input "0167309936492"
type input "0167309936492"
click at [263, 170] on button "Search" at bounding box center [243, 173] width 71 height 35
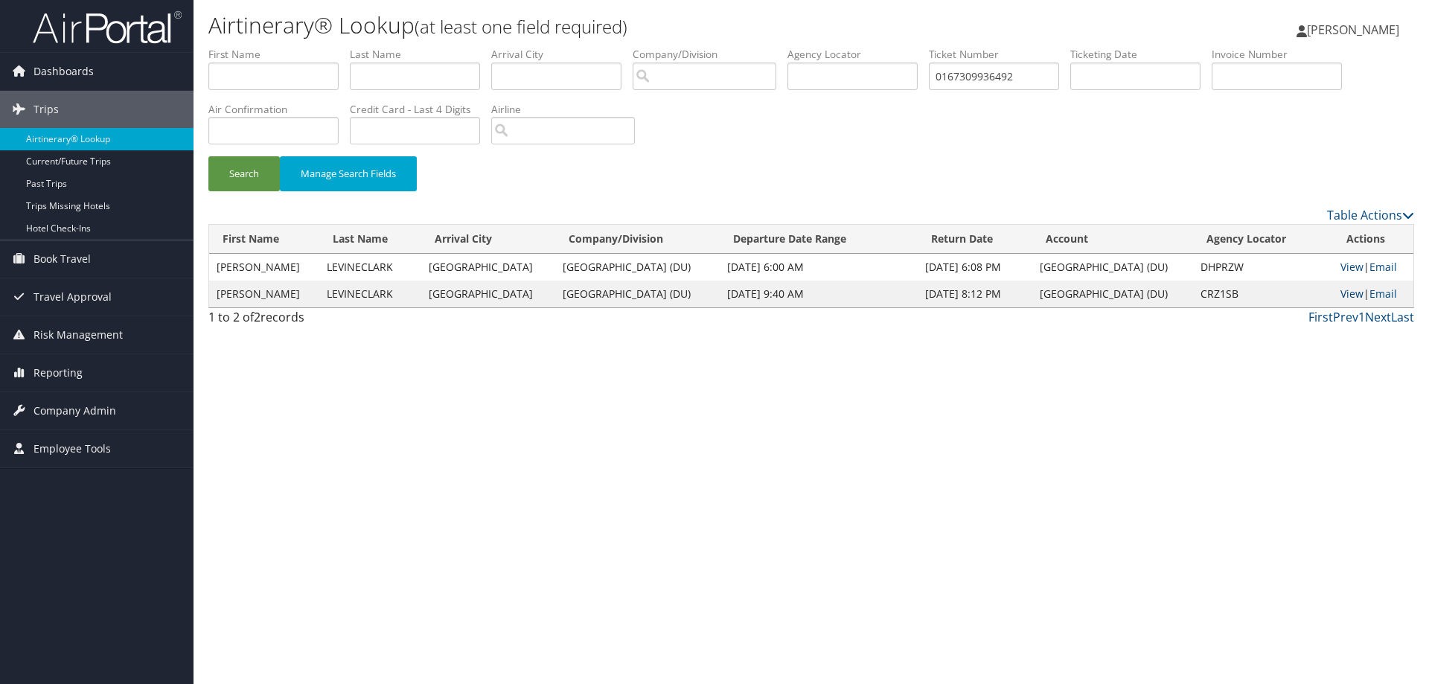
click at [1342, 289] on link "View" at bounding box center [1351, 294] width 23 height 14
click at [1347, 261] on link "View" at bounding box center [1351, 267] width 23 height 14
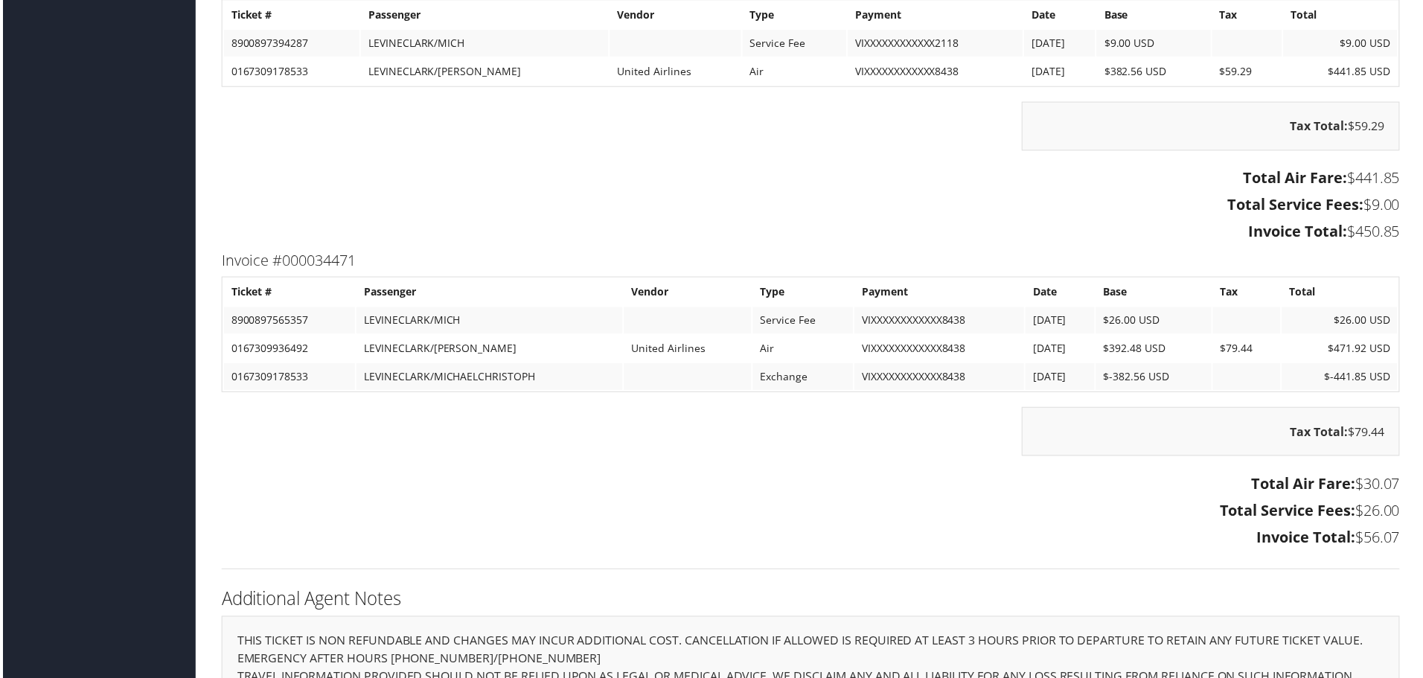
scroll to position [2031, 0]
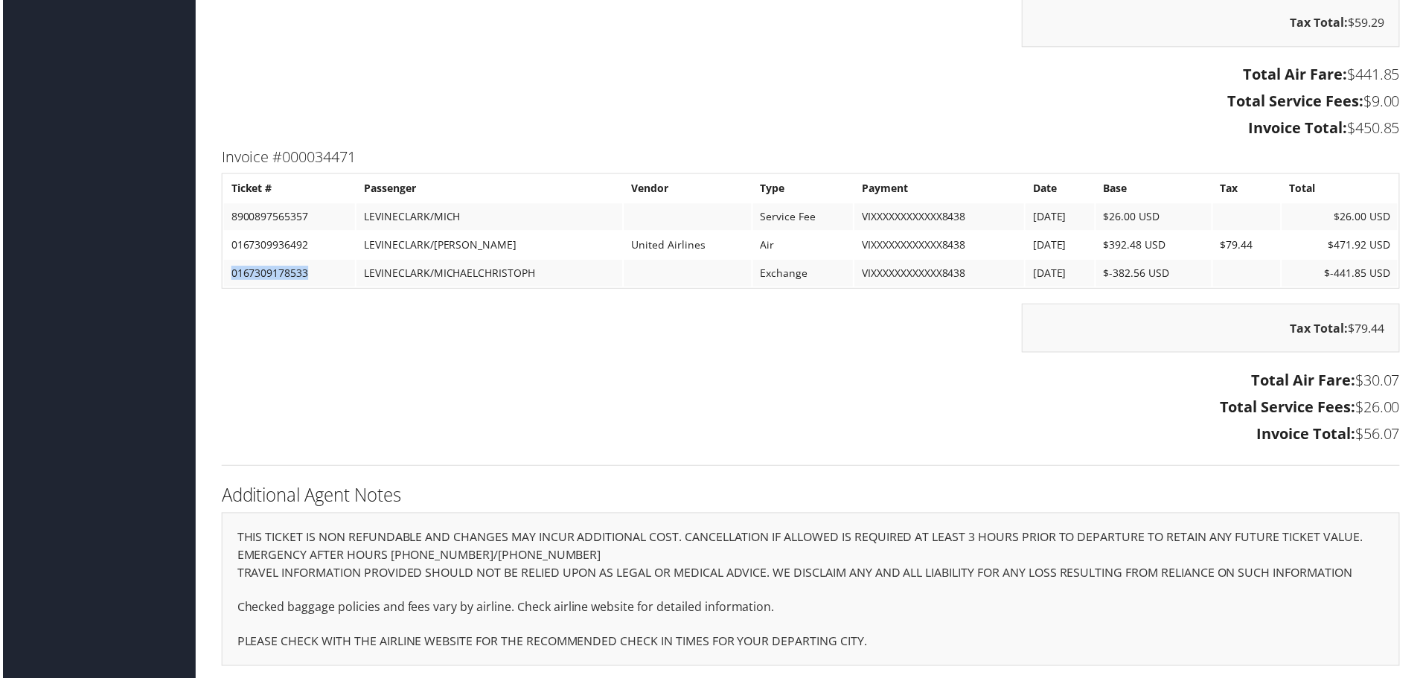
drag, startPoint x: 229, startPoint y: 266, endPoint x: 307, endPoint y: 264, distance: 77.4
click at [307, 264] on td "0167309178533" at bounding box center [288, 274] width 132 height 27
copy td "0167309178533"
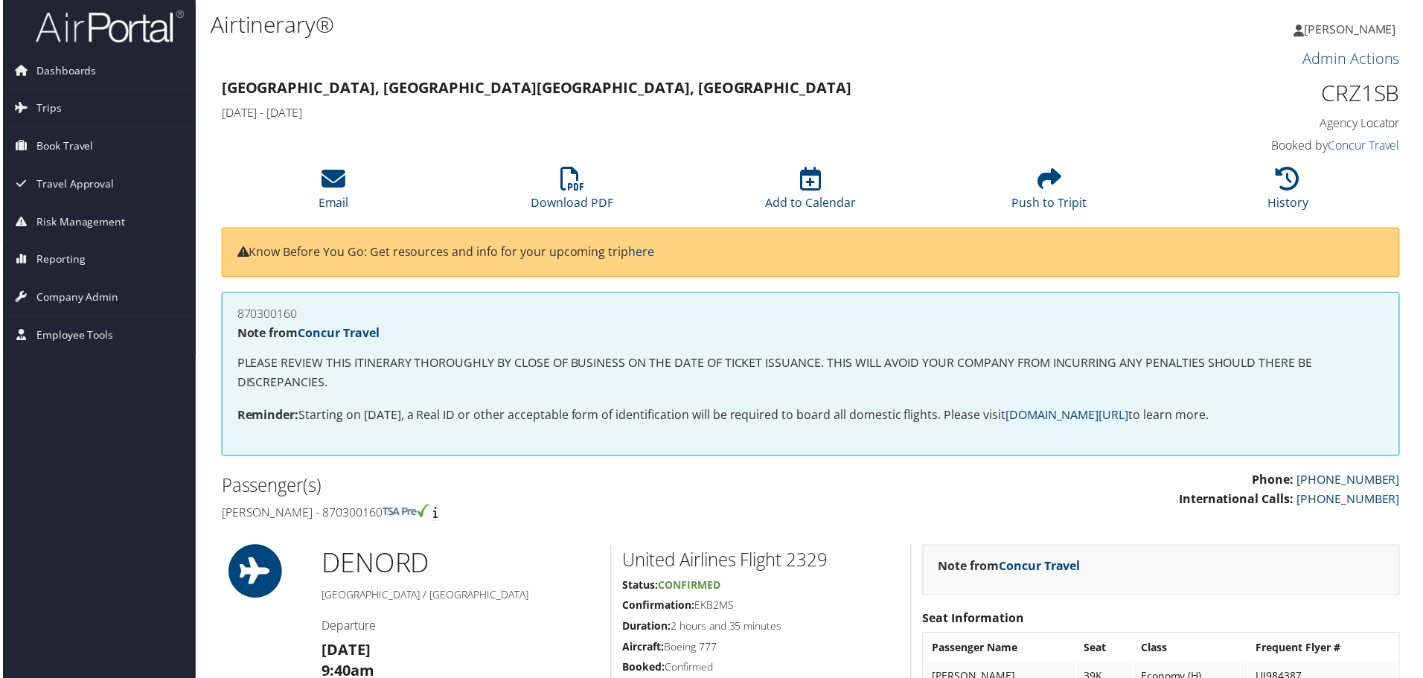
scroll to position [0, 0]
click at [73, 261] on span "Reporting" at bounding box center [57, 261] width 49 height 37
click at [86, 292] on link "Unused Tickets" at bounding box center [96, 291] width 193 height 22
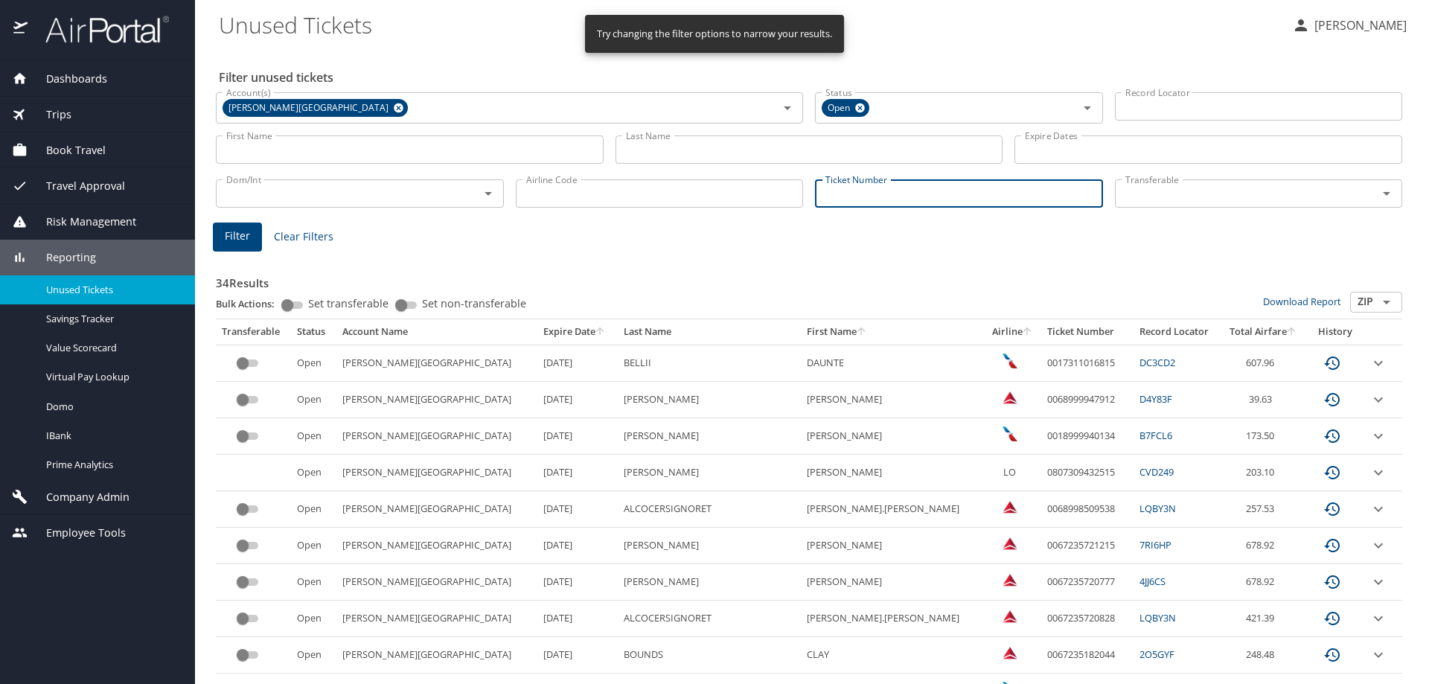
click at [842, 199] on input "Ticket Number" at bounding box center [959, 193] width 288 height 28
paste input "0167309178533"
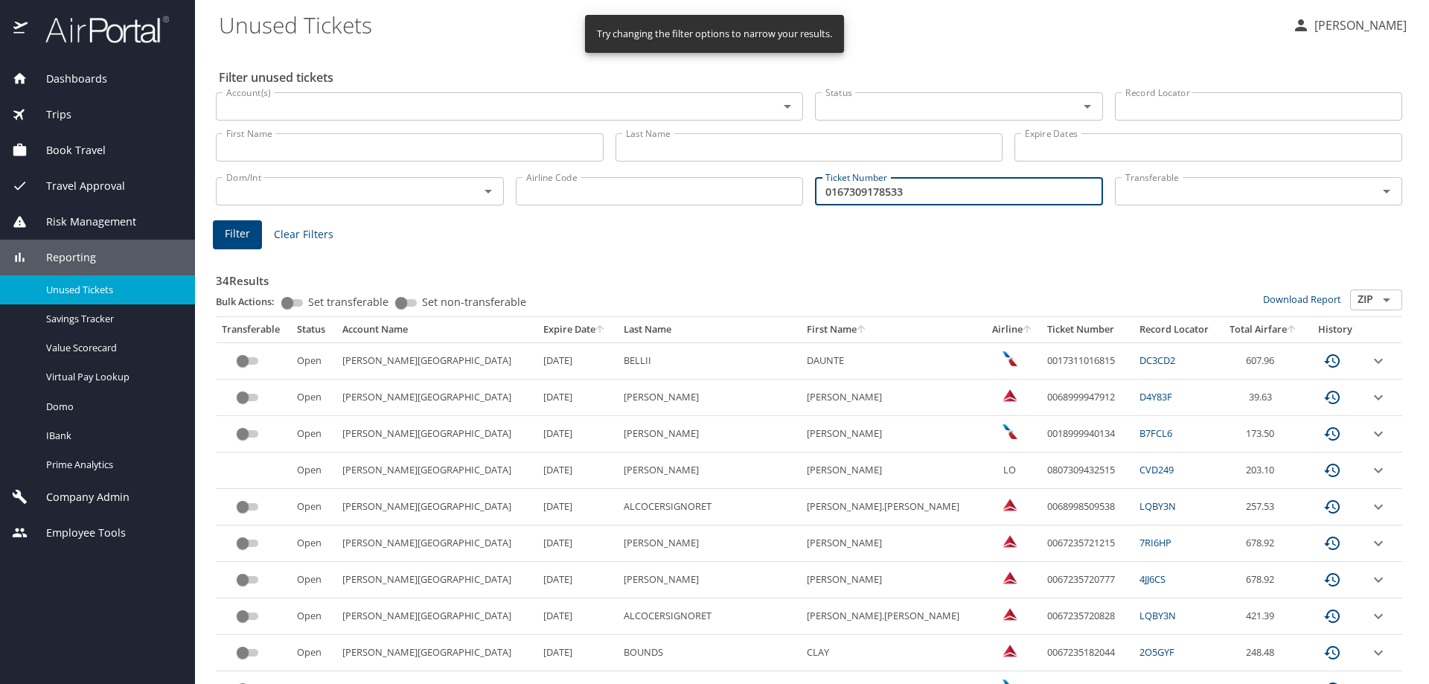
click at [248, 235] on span "Filter" at bounding box center [237, 234] width 25 height 19
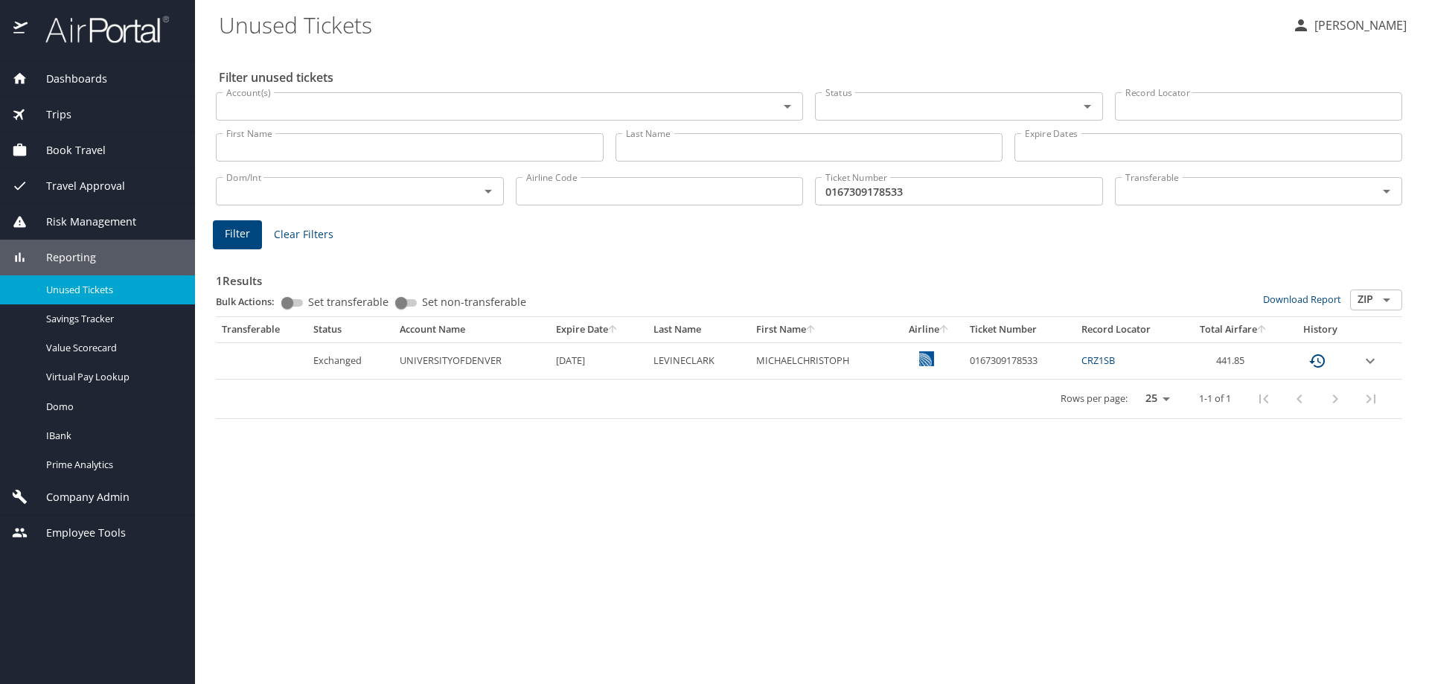
click at [1374, 358] on icon "expand row" at bounding box center [1370, 361] width 18 height 18
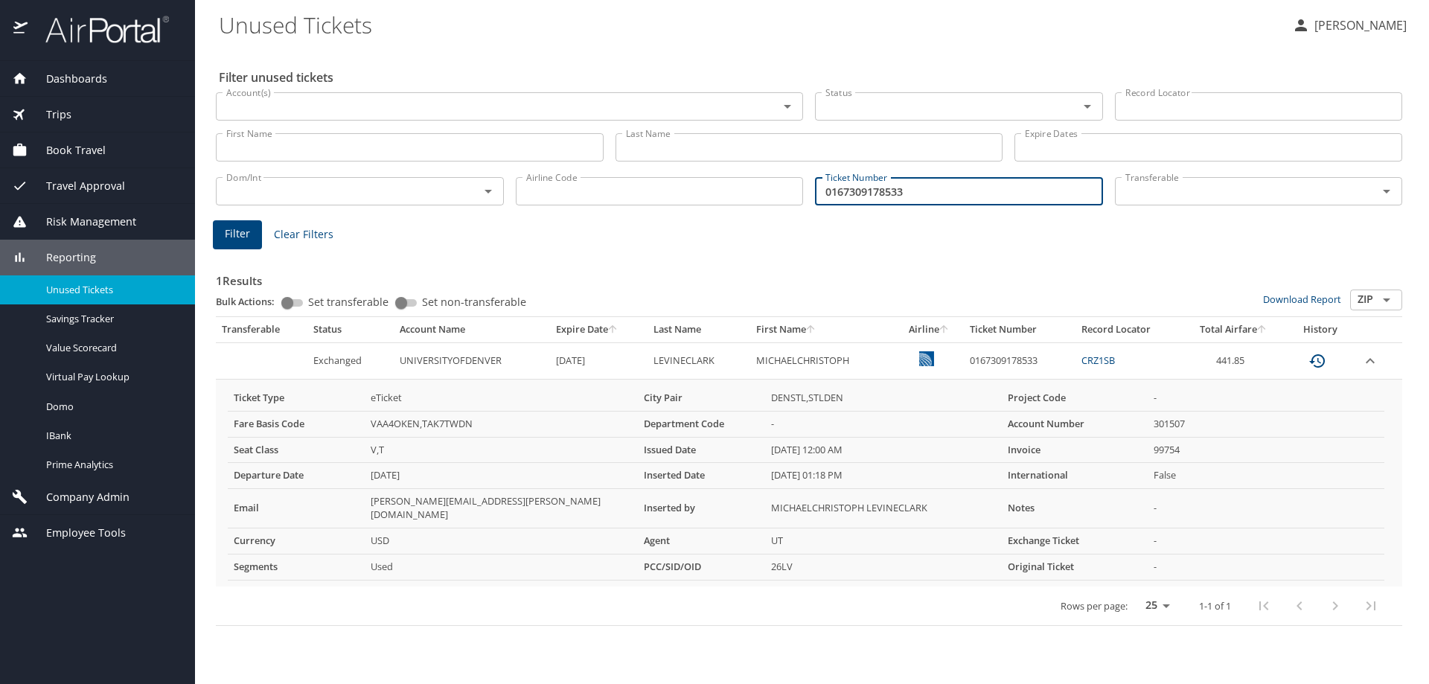
drag, startPoint x: 908, startPoint y: 191, endPoint x: 776, endPoint y: 191, distance: 131.7
click at [776, 191] on div "Dom/Int Dom/Int Airline Code Airline Code Ticket Number 0167309178533 Ticket Nu…" at bounding box center [809, 189] width 1198 height 49
paste input "936492"
type input "0167309936492"
click at [251, 233] on button "Filter" at bounding box center [237, 234] width 49 height 29
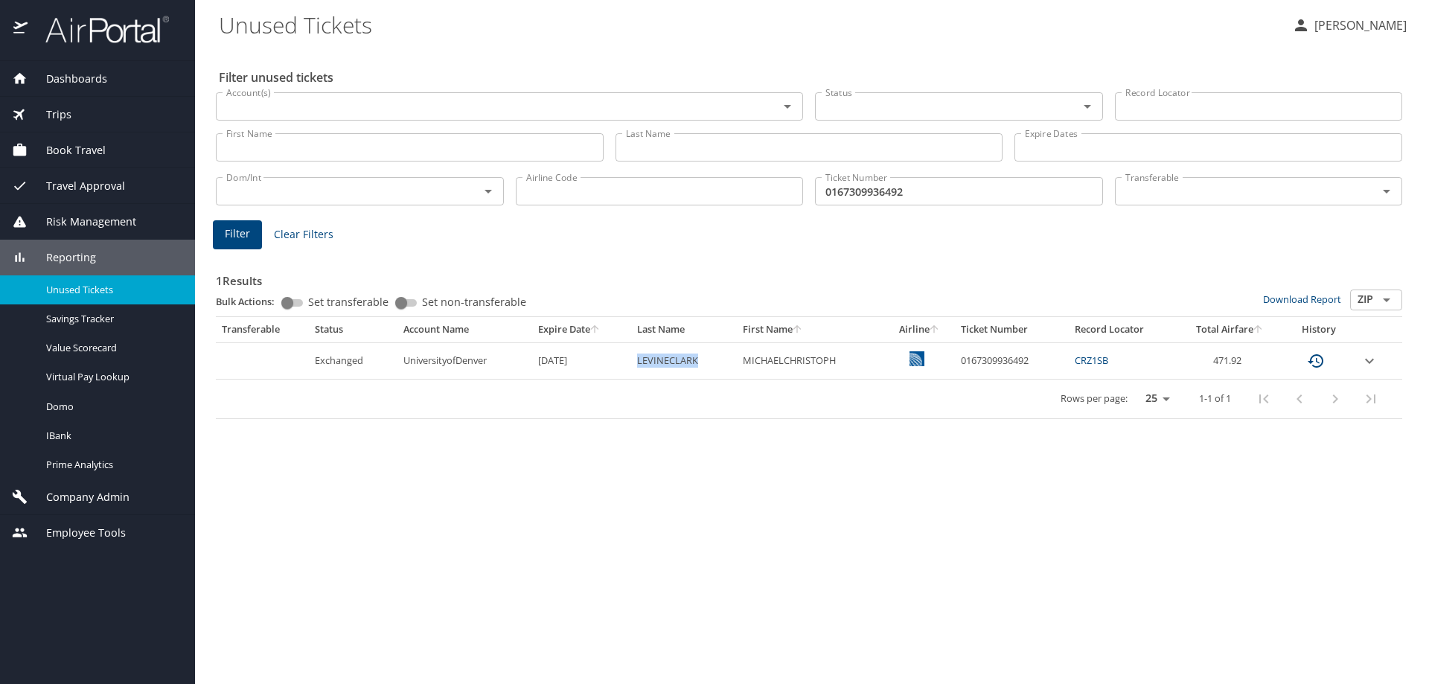
drag, startPoint x: 639, startPoint y: 358, endPoint x: 698, endPoint y: 358, distance: 58.8
click at [698, 358] on td "LEVINECLARK" at bounding box center [683, 360] width 105 height 36
copy td "LEVINECLARK"
click at [650, 154] on input "Last Name" at bounding box center [809, 147] width 388 height 28
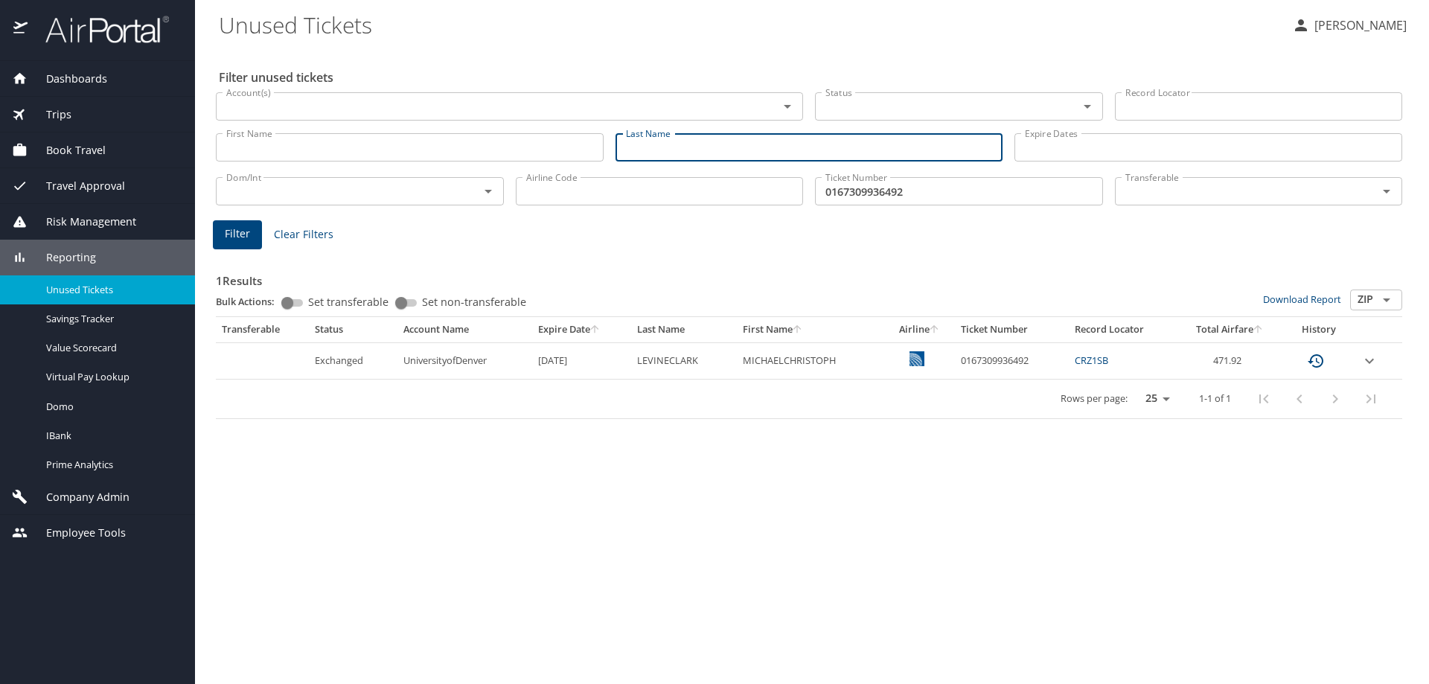
paste input "LEVINECLARK"
type input "LEVINECLARK"
click at [229, 229] on span "Filter" at bounding box center [237, 234] width 25 height 19
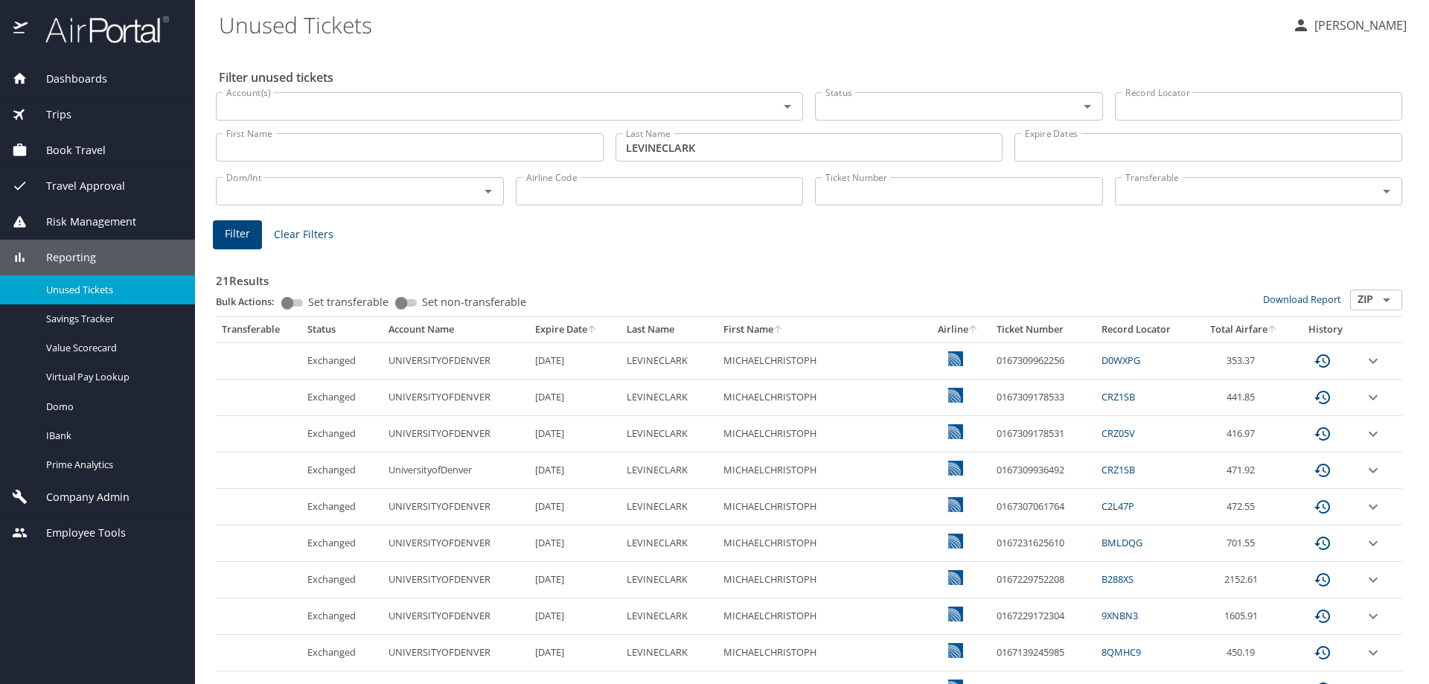
click at [851, 105] on input "Status" at bounding box center [936, 106] width 235 height 19
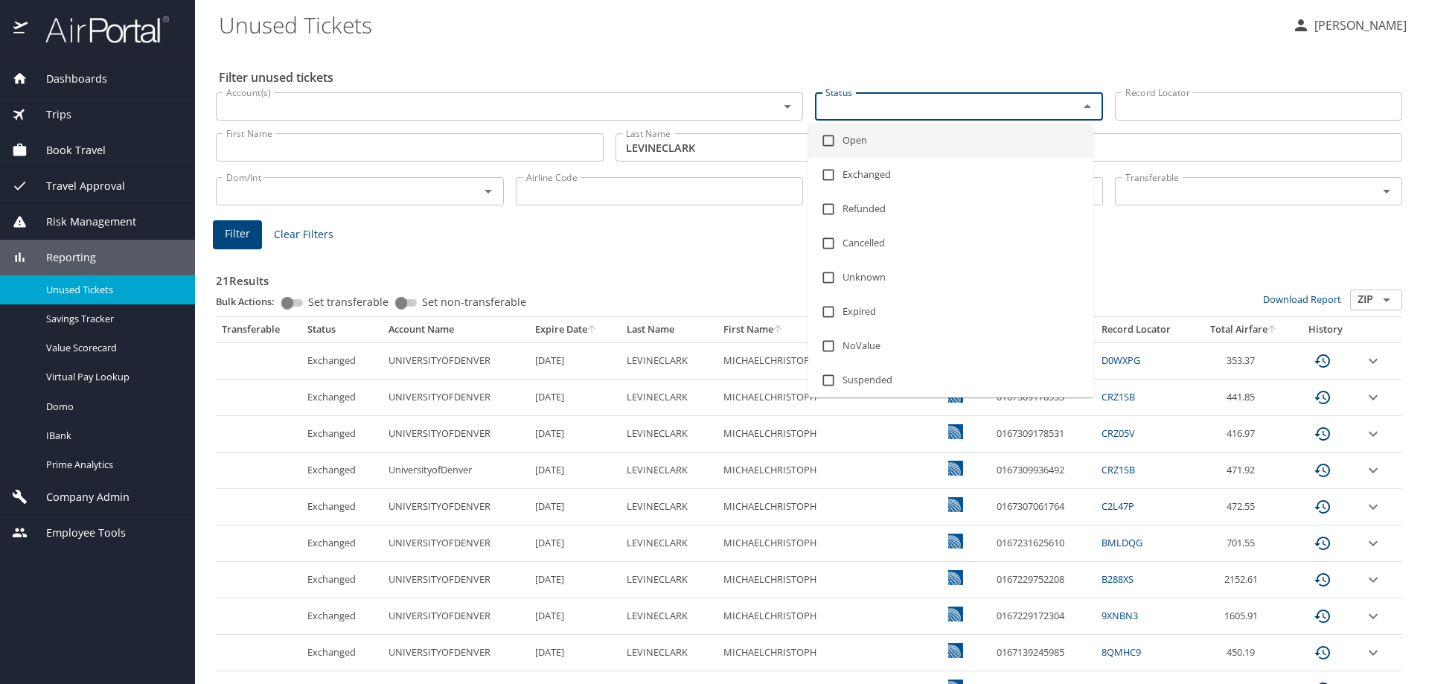
click at [830, 141] on input "checkbox" at bounding box center [828, 141] width 28 height 28
checkbox input "true"
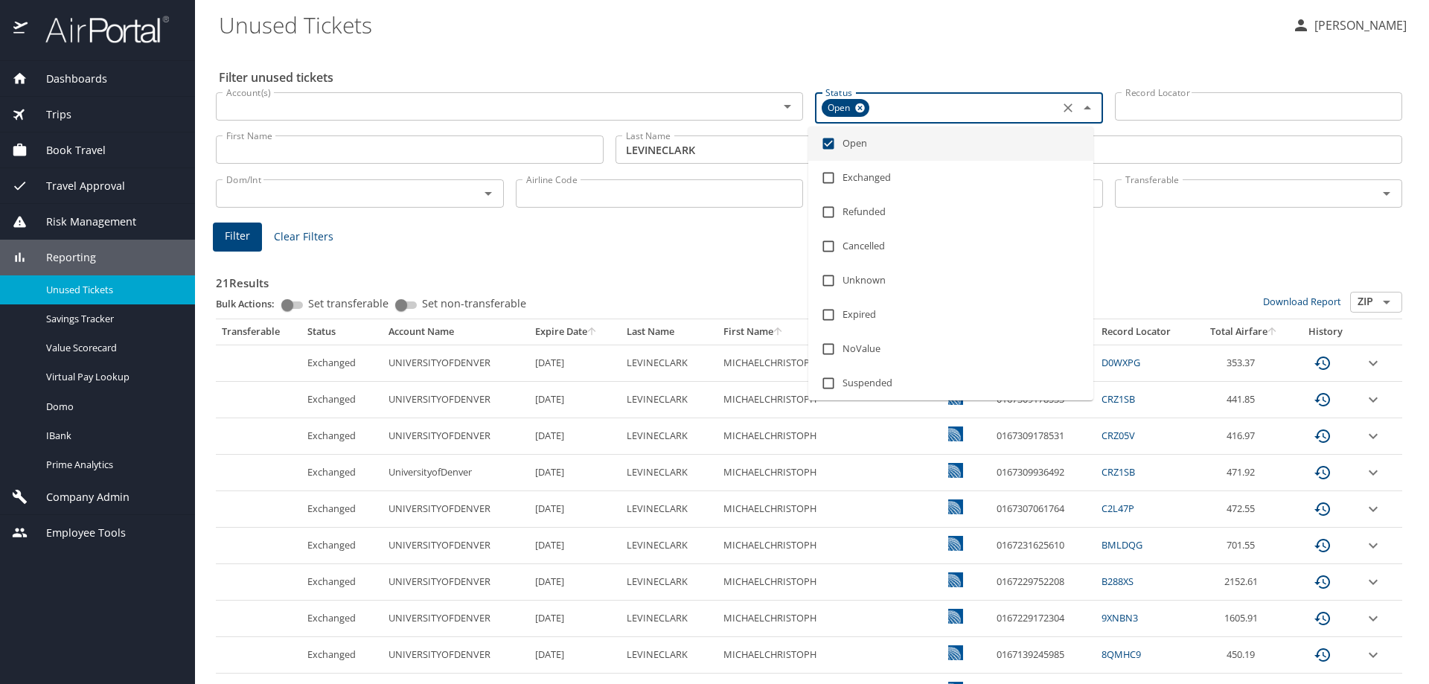
click at [240, 232] on span "Filter" at bounding box center [237, 236] width 25 height 19
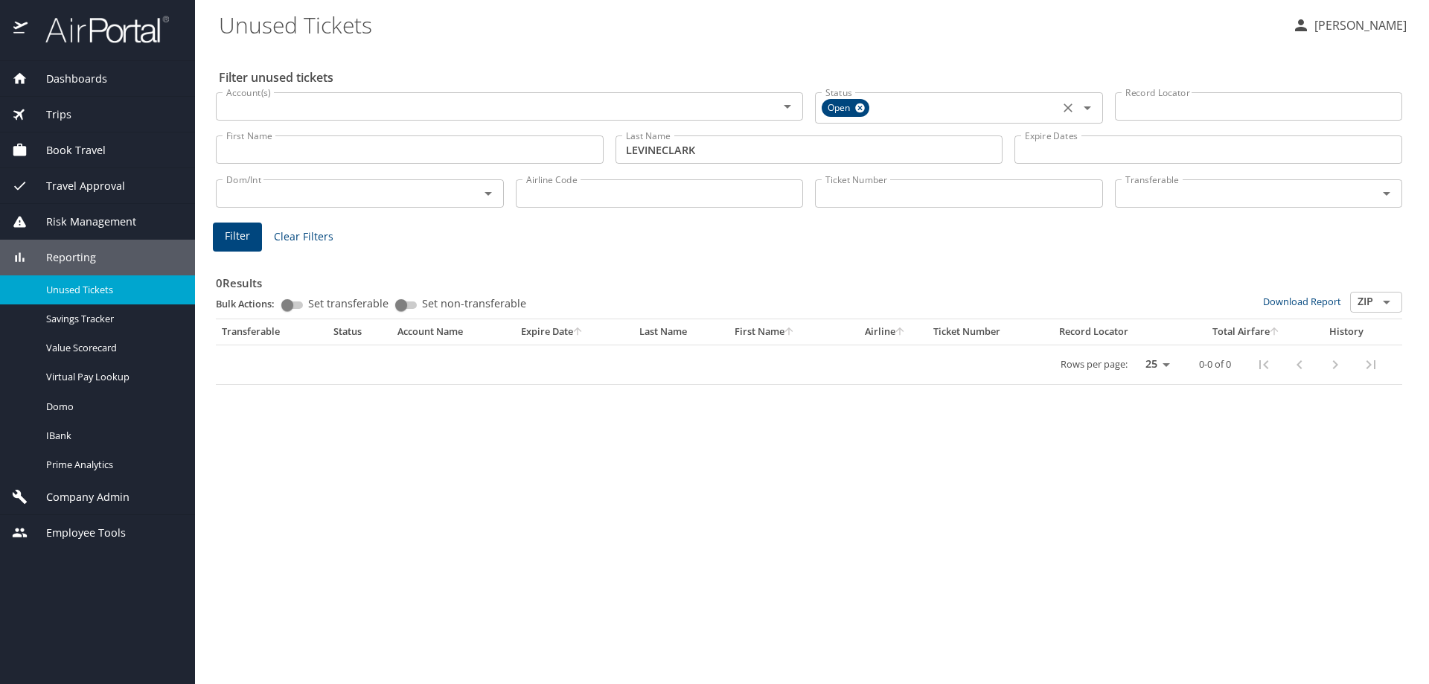
click at [1070, 109] on icon "Clear" at bounding box center [1067, 107] width 15 height 15
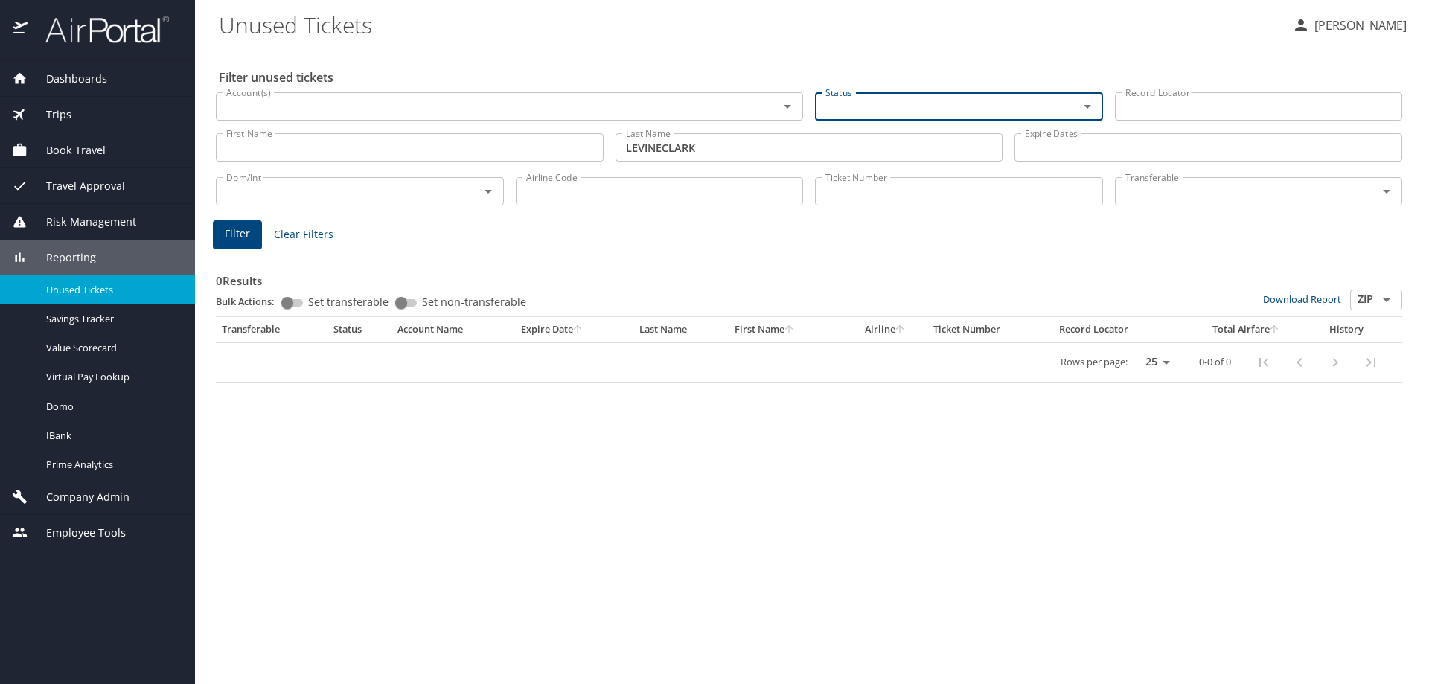
click at [226, 228] on span "Filter" at bounding box center [237, 234] width 25 height 19
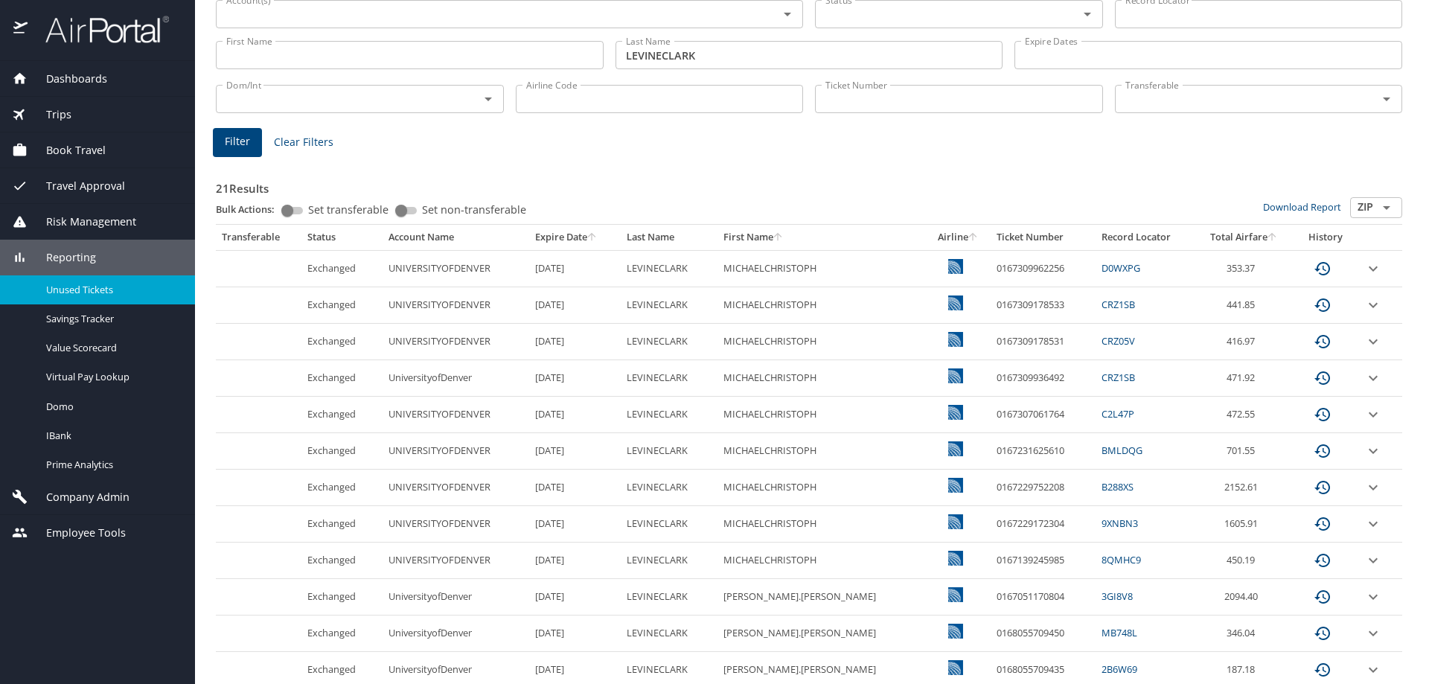
scroll to position [24, 0]
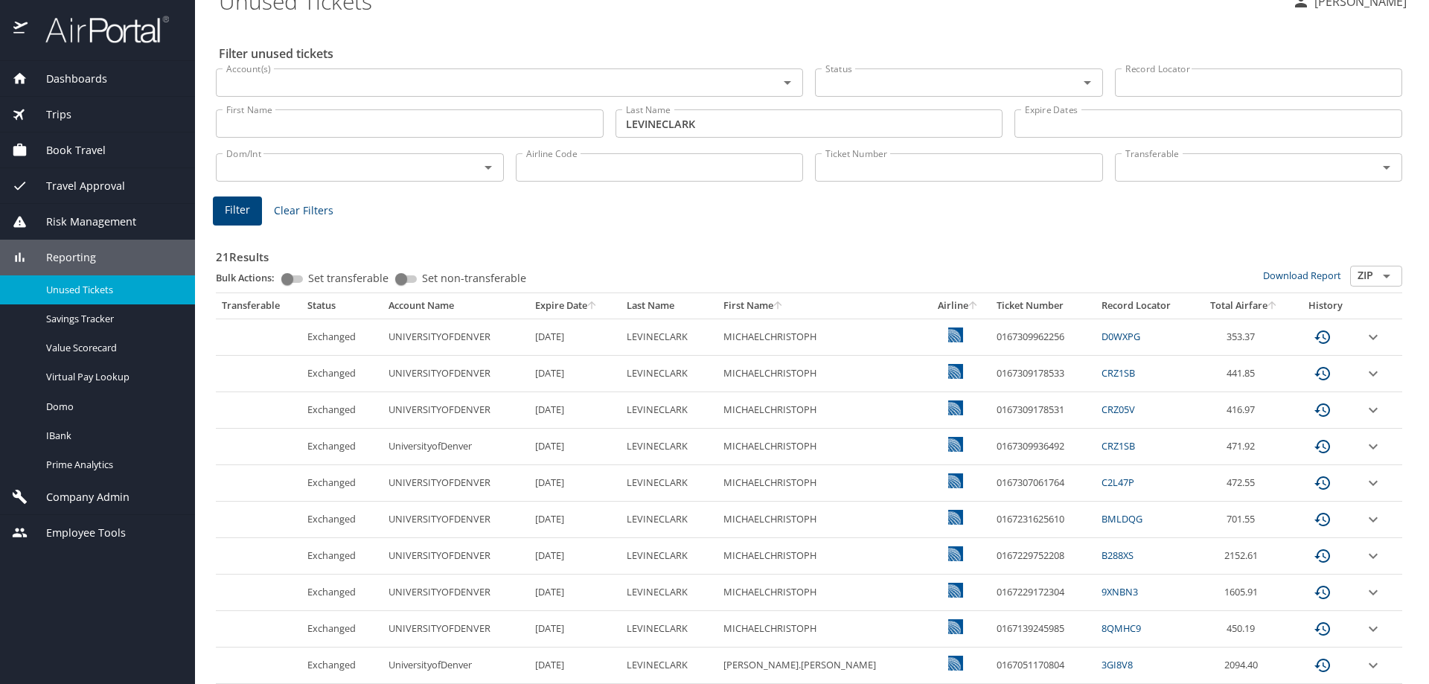
click at [870, 164] on input "Ticket Number" at bounding box center [959, 167] width 288 height 28
click at [225, 205] on span "Filter" at bounding box center [237, 210] width 25 height 19
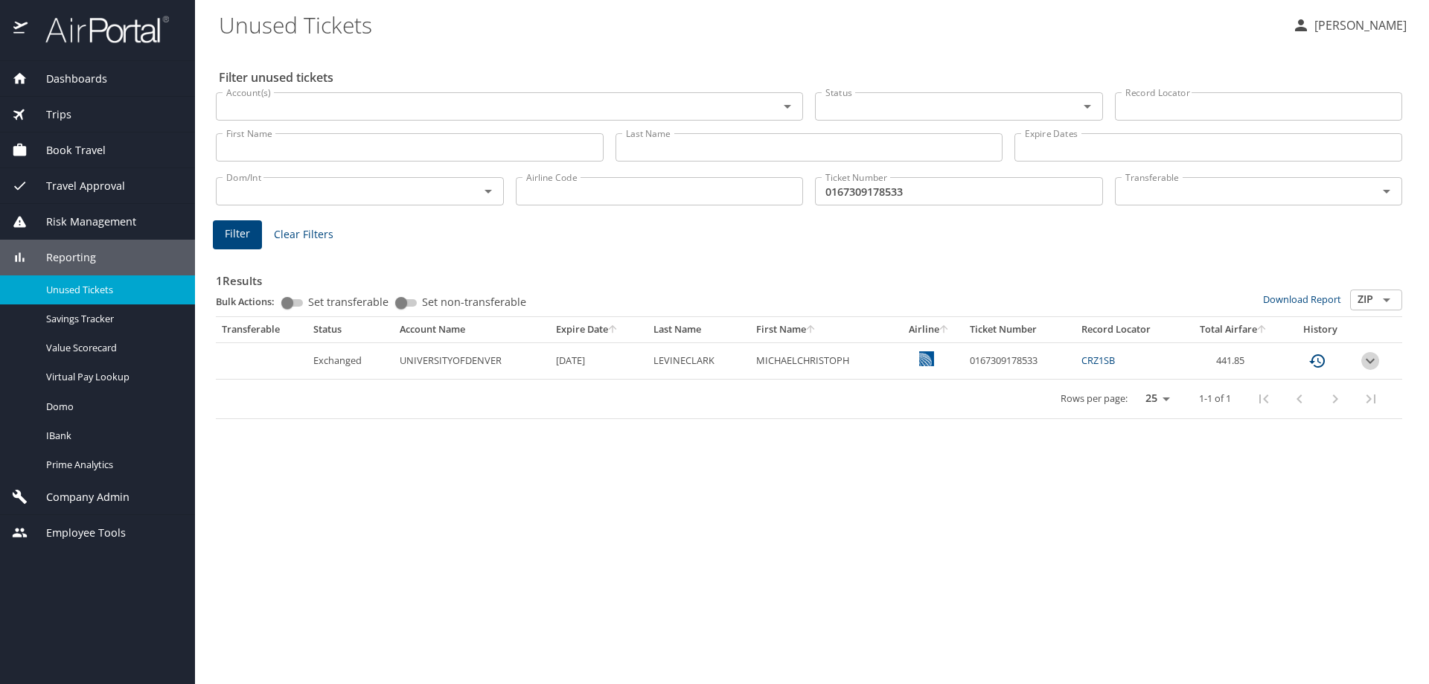
click at [1369, 361] on icon "expand row" at bounding box center [1370, 360] width 9 height 5
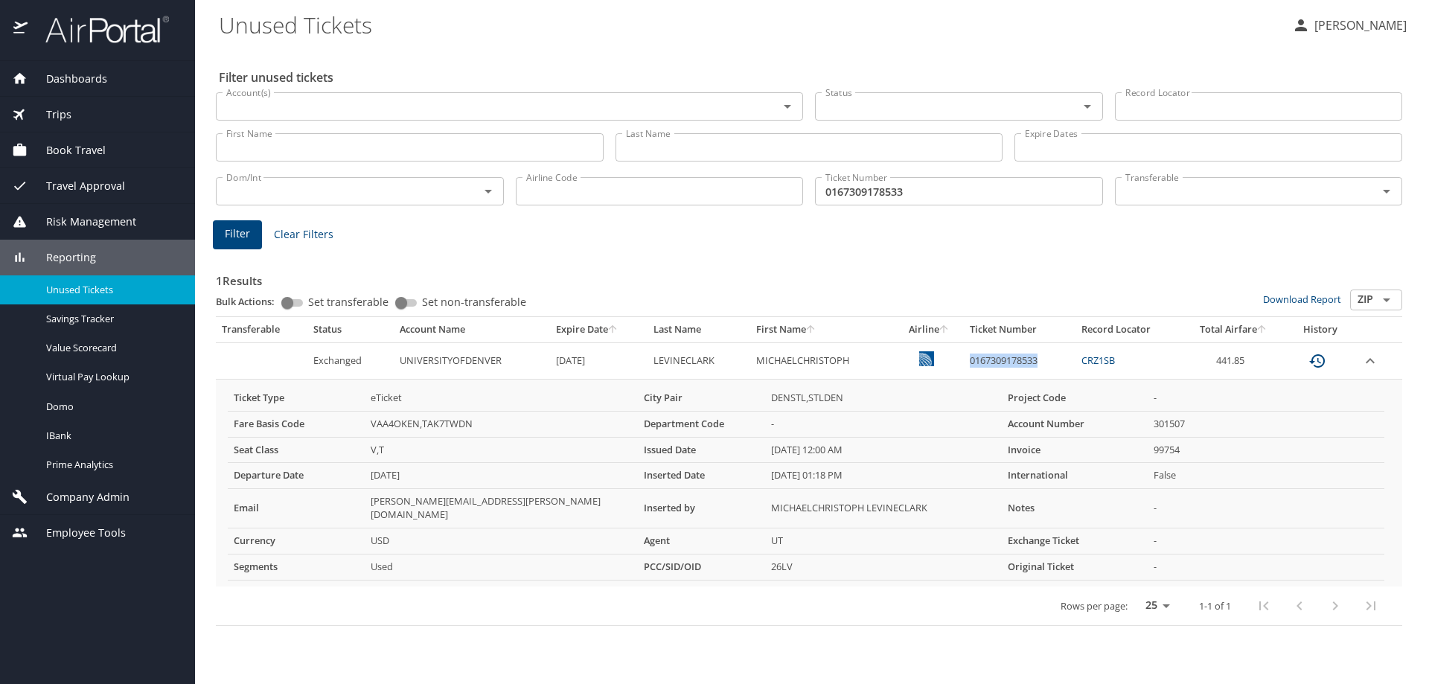
drag, startPoint x: 967, startPoint y: 364, endPoint x: 1038, endPoint y: 356, distance: 71.1
click at [1038, 356] on td "0167309178533" at bounding box center [1020, 360] width 112 height 36
copy td "0167309178533"
drag, startPoint x: 831, startPoint y: 191, endPoint x: 796, endPoint y: 191, distance: 35.0
click at [796, 191] on div "Dom/Int Dom/Int Airline Code Airline Code Ticket Number 0167309178533 Ticket Nu…" at bounding box center [809, 189] width 1198 height 49
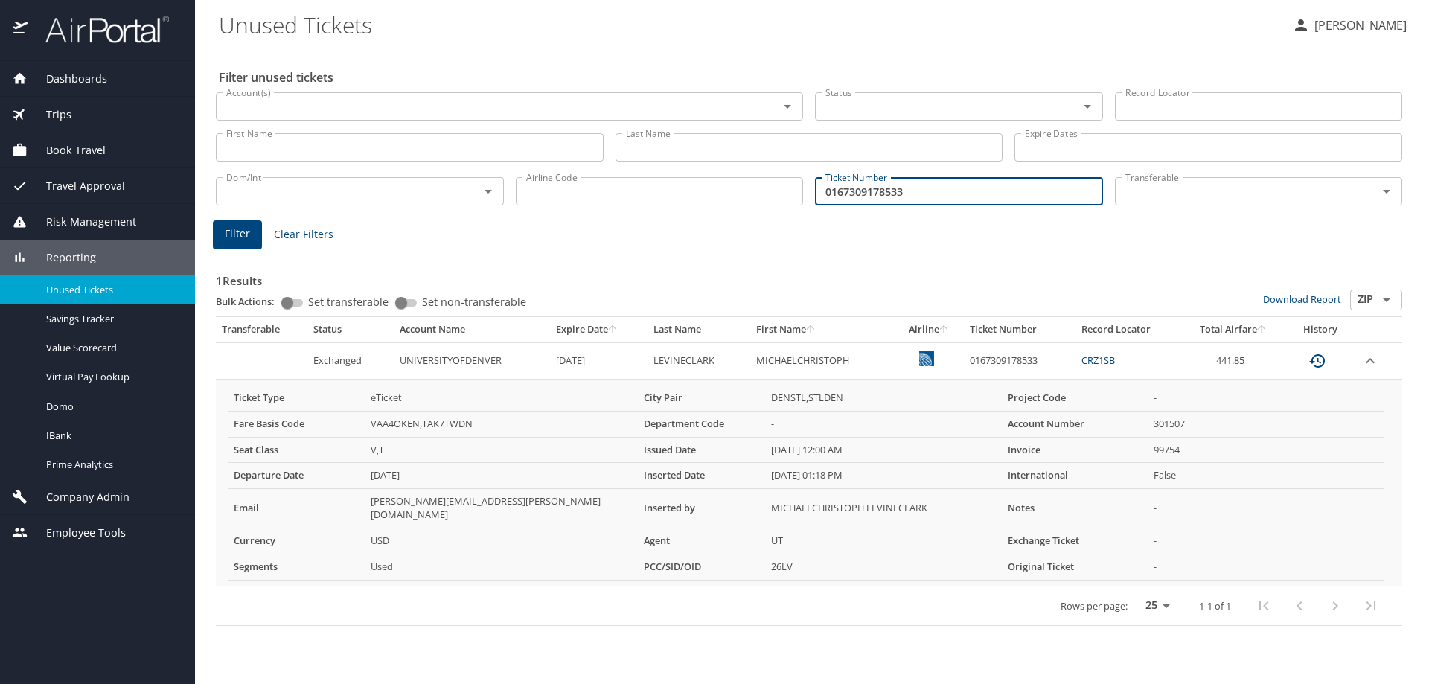
paste input "936492"
type input "0167309936492"
click at [234, 233] on span "Filter" at bounding box center [237, 234] width 25 height 19
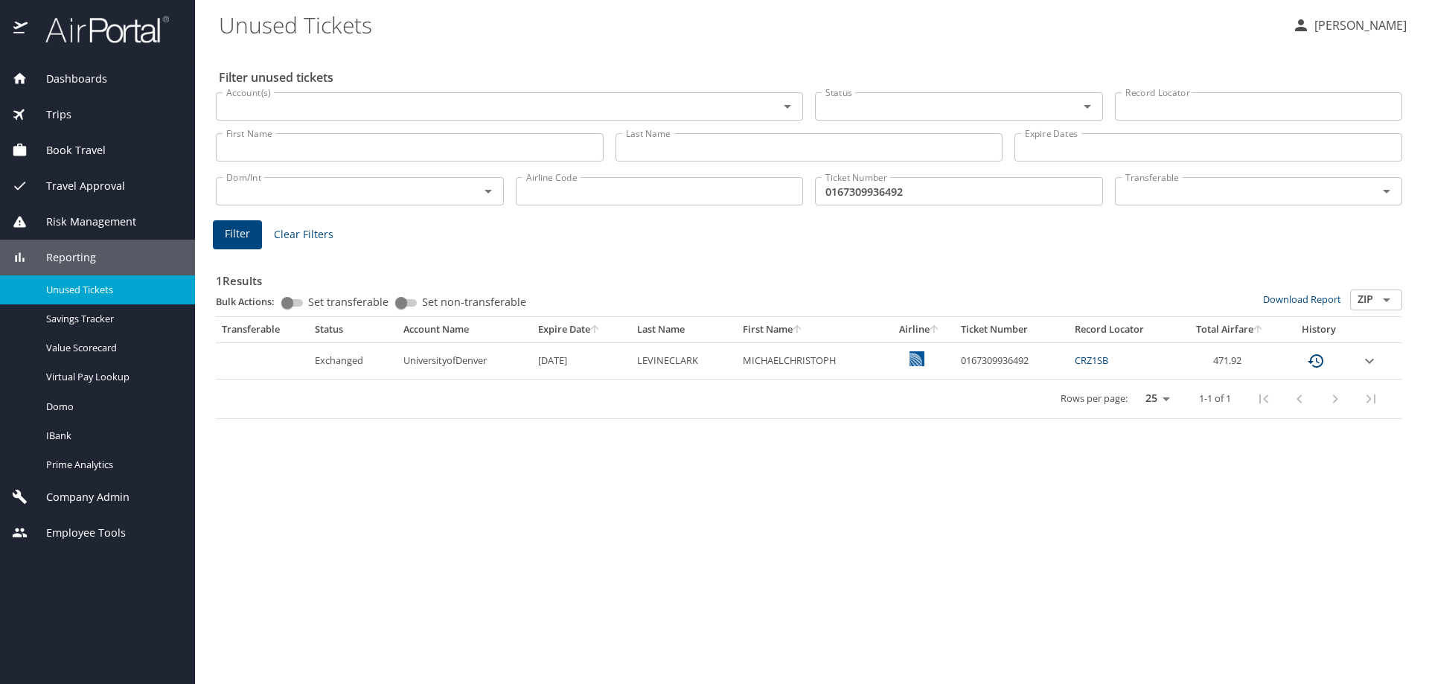
click at [1372, 362] on icon "expand row" at bounding box center [1369, 361] width 18 height 18
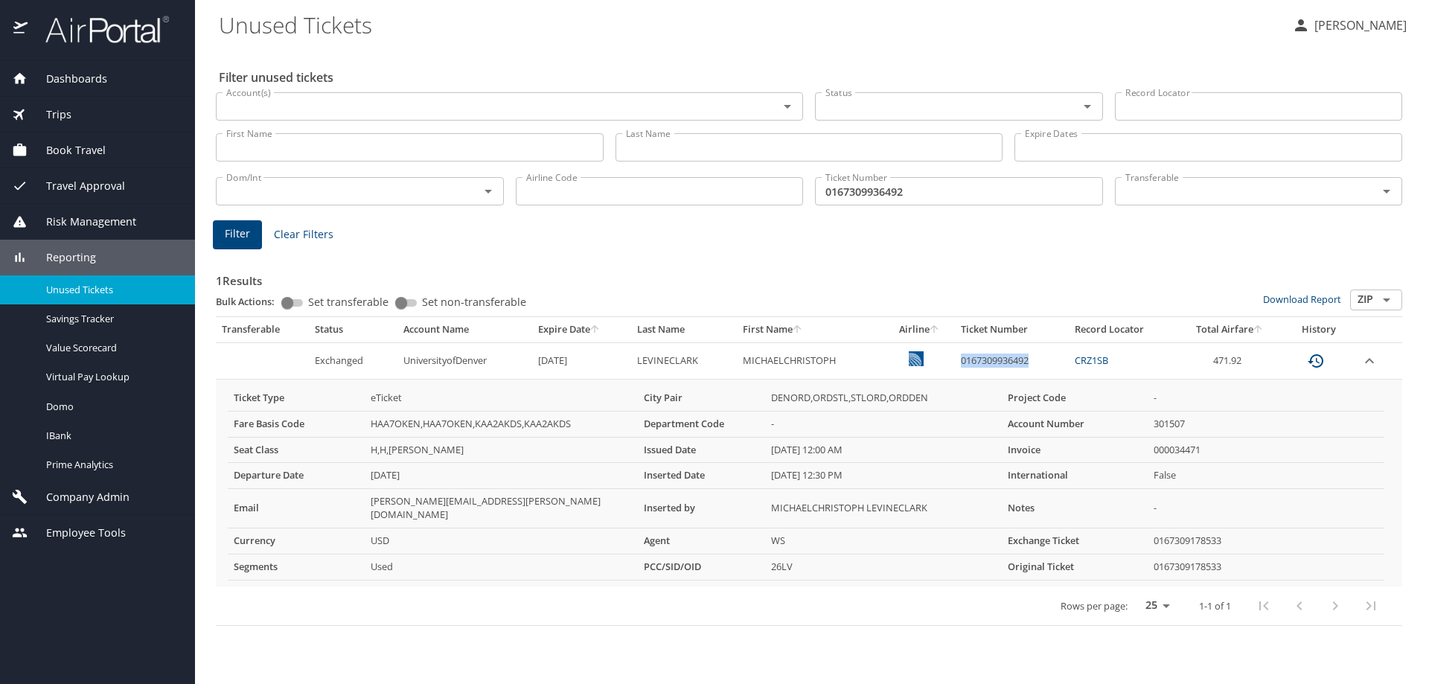
drag, startPoint x: 958, startPoint y: 359, endPoint x: 1028, endPoint y: 357, distance: 70.0
click at [1028, 357] on td "0167309936492" at bounding box center [1012, 360] width 114 height 36
copy td "0167309936492"
click at [1097, 355] on link "CRZ1SB" at bounding box center [1091, 359] width 33 height 13
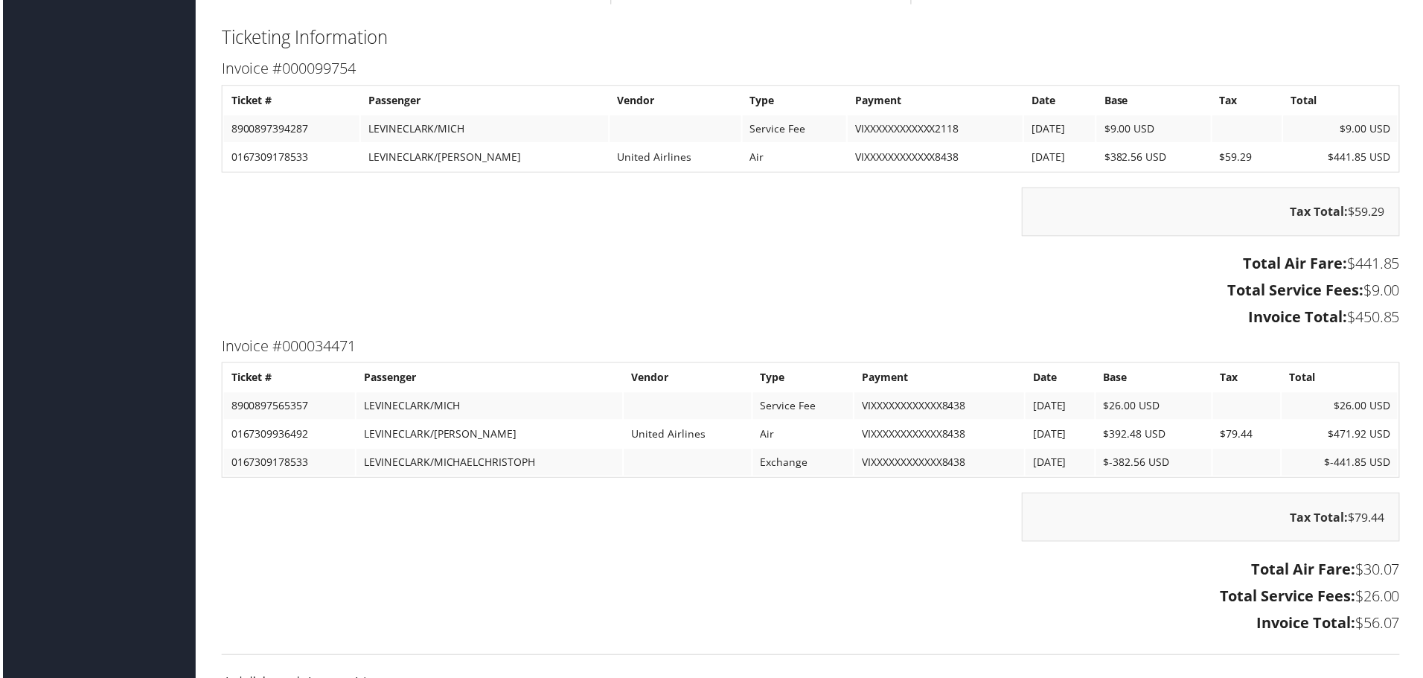
scroll to position [2031, 0]
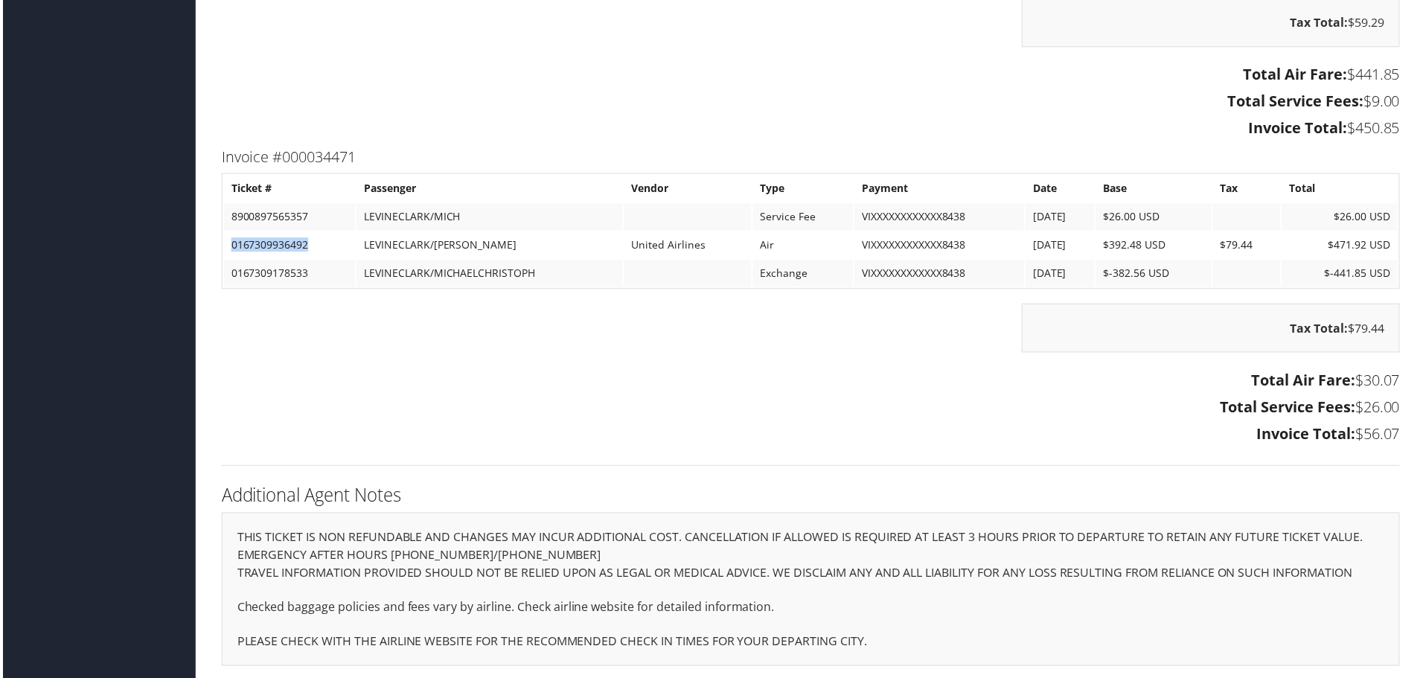
drag, startPoint x: 229, startPoint y: 242, endPoint x: 306, endPoint y: 240, distance: 76.7
click at [306, 240] on td "0167309936492" at bounding box center [288, 246] width 132 height 27
copy td "0167309936492"
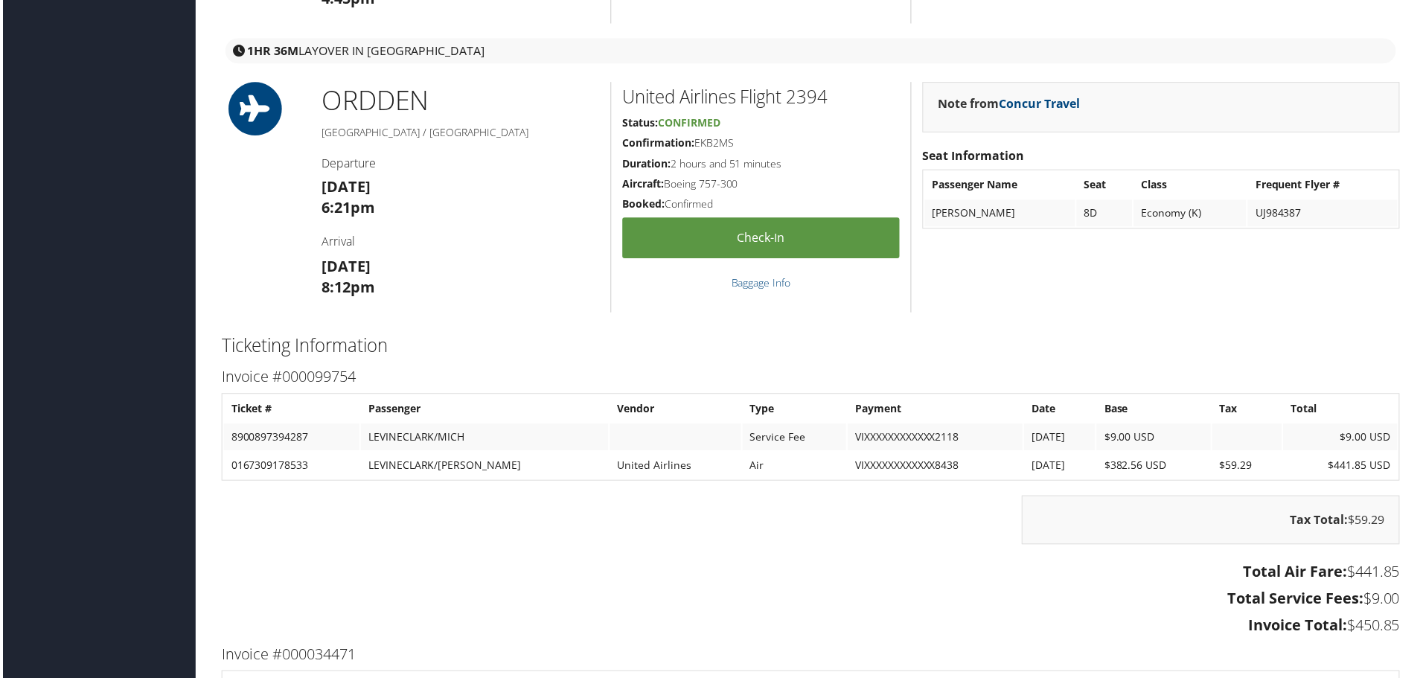
scroll to position [1786, 0]
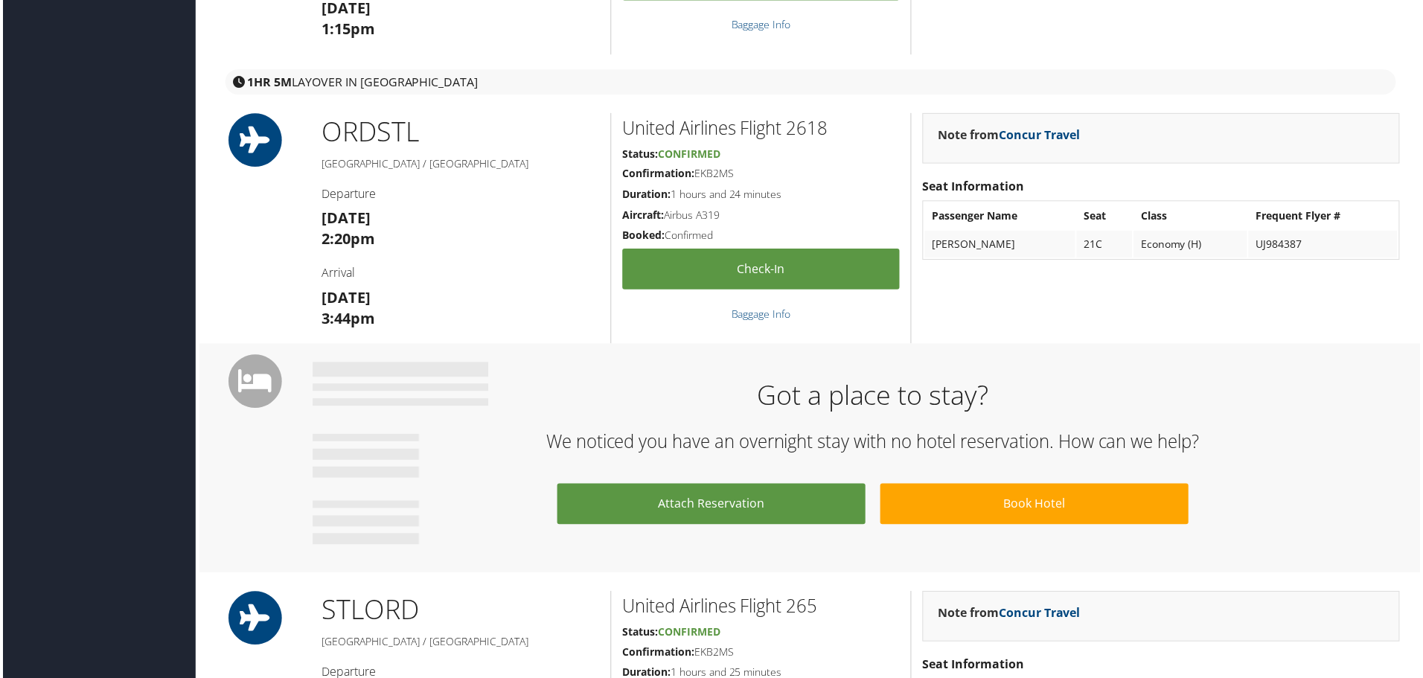
scroll to position [595, 0]
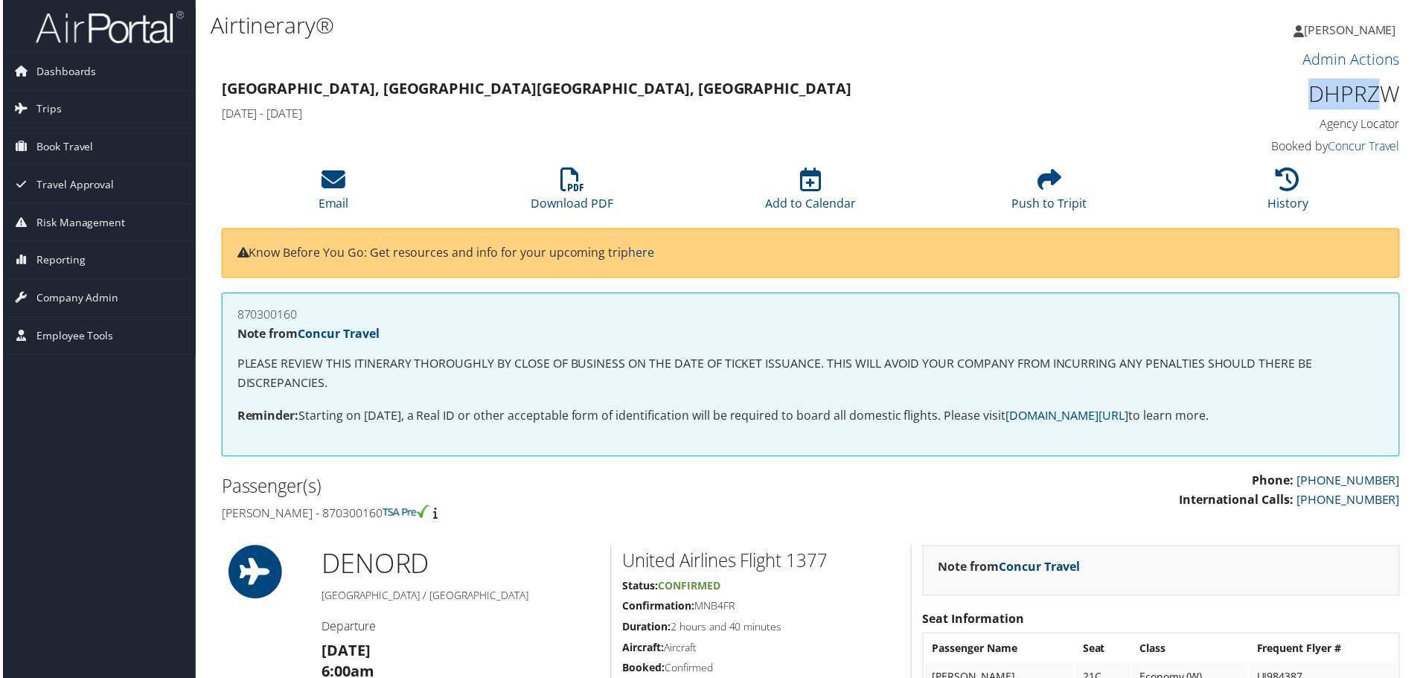
scroll to position [0, 7]
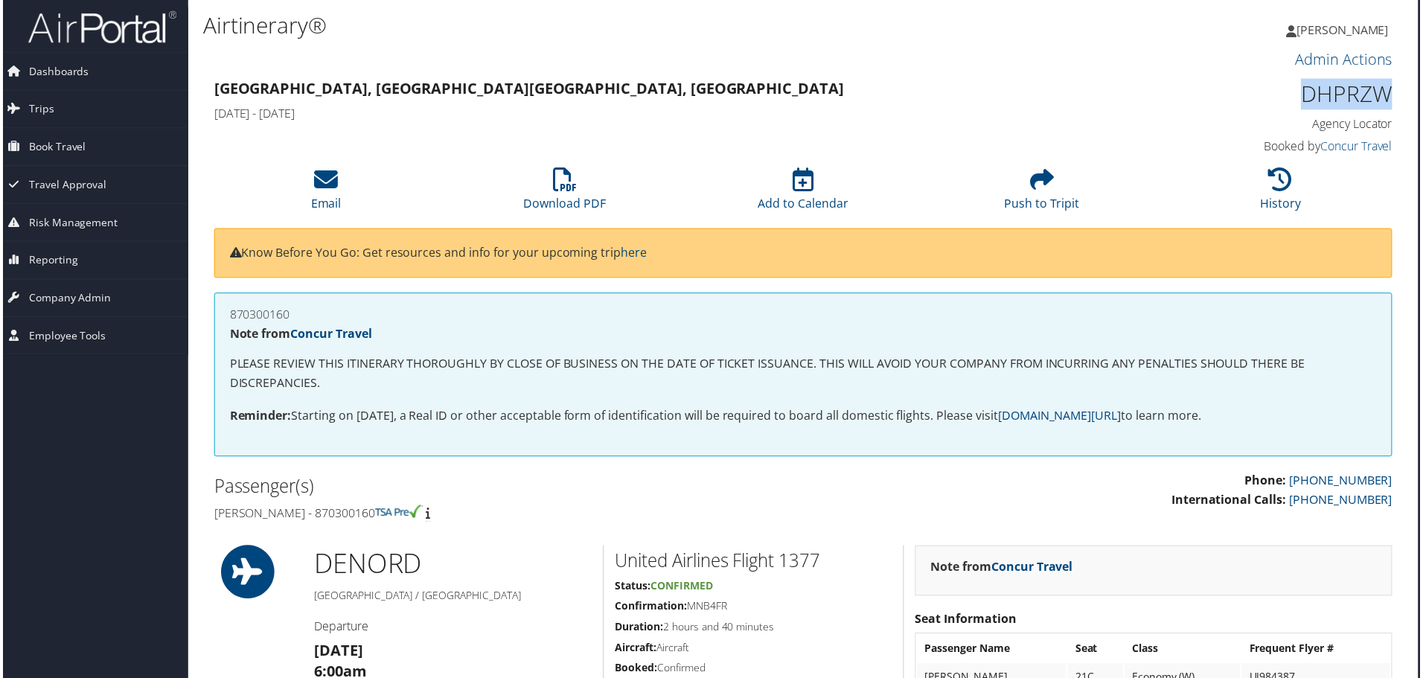
drag, startPoint x: 1311, startPoint y: 96, endPoint x: 1381, endPoint y: 95, distance: 70.0
click at [1381, 95] on h1 "DHPRZW" at bounding box center [1255, 94] width 279 height 31
copy h1 "DHPRZW"
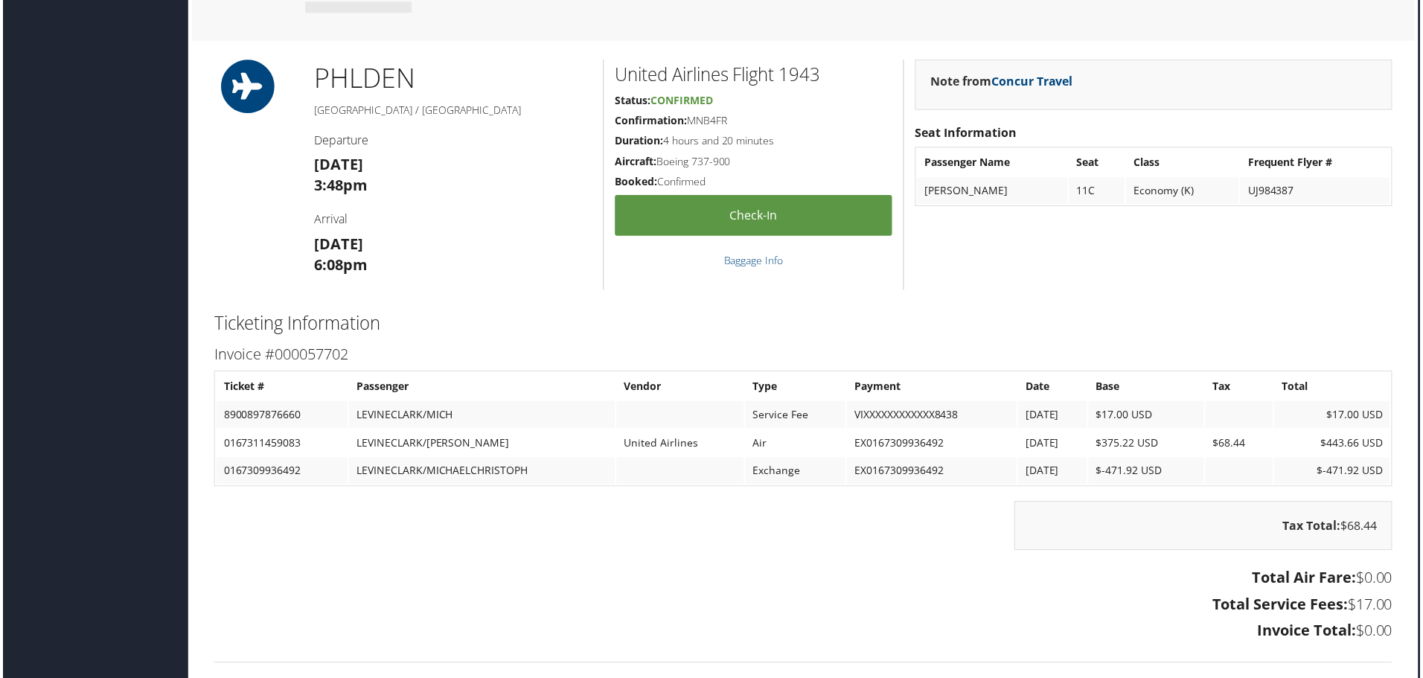
scroll to position [1462, 7]
